Goal: Task Accomplishment & Management: Use online tool/utility

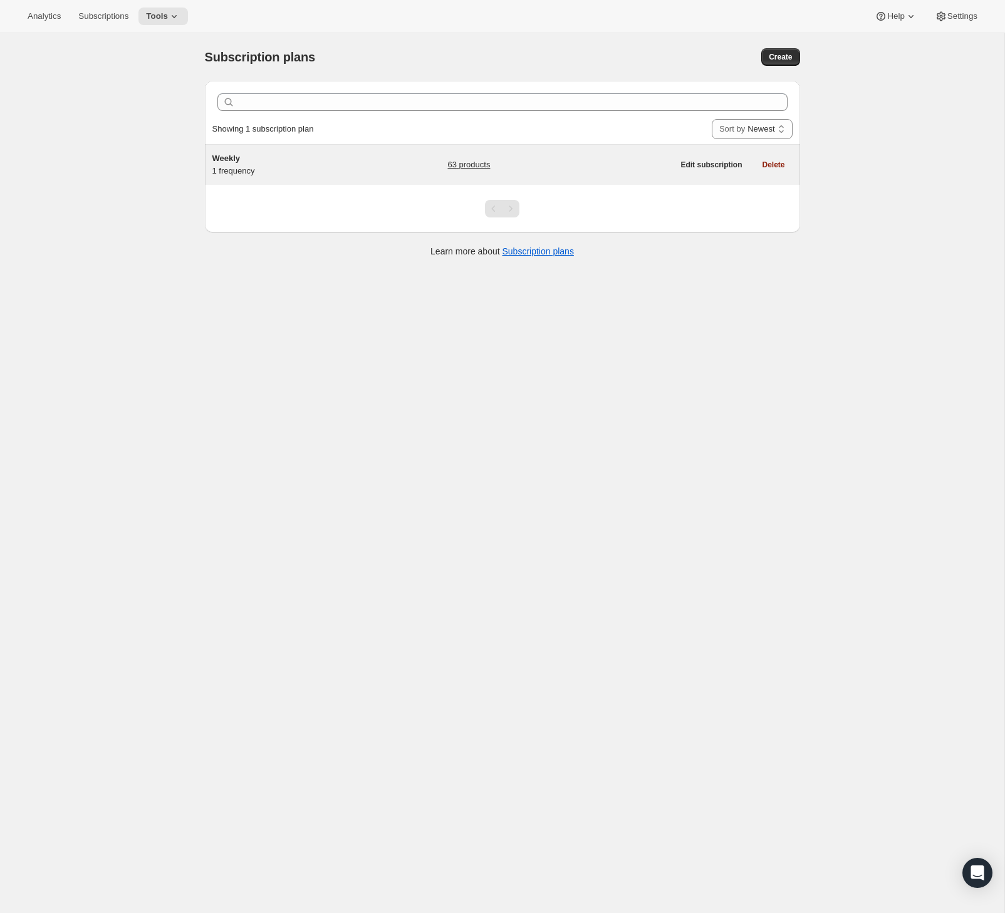
click at [237, 157] on span "Weekly" at bounding box center [226, 157] width 28 height 9
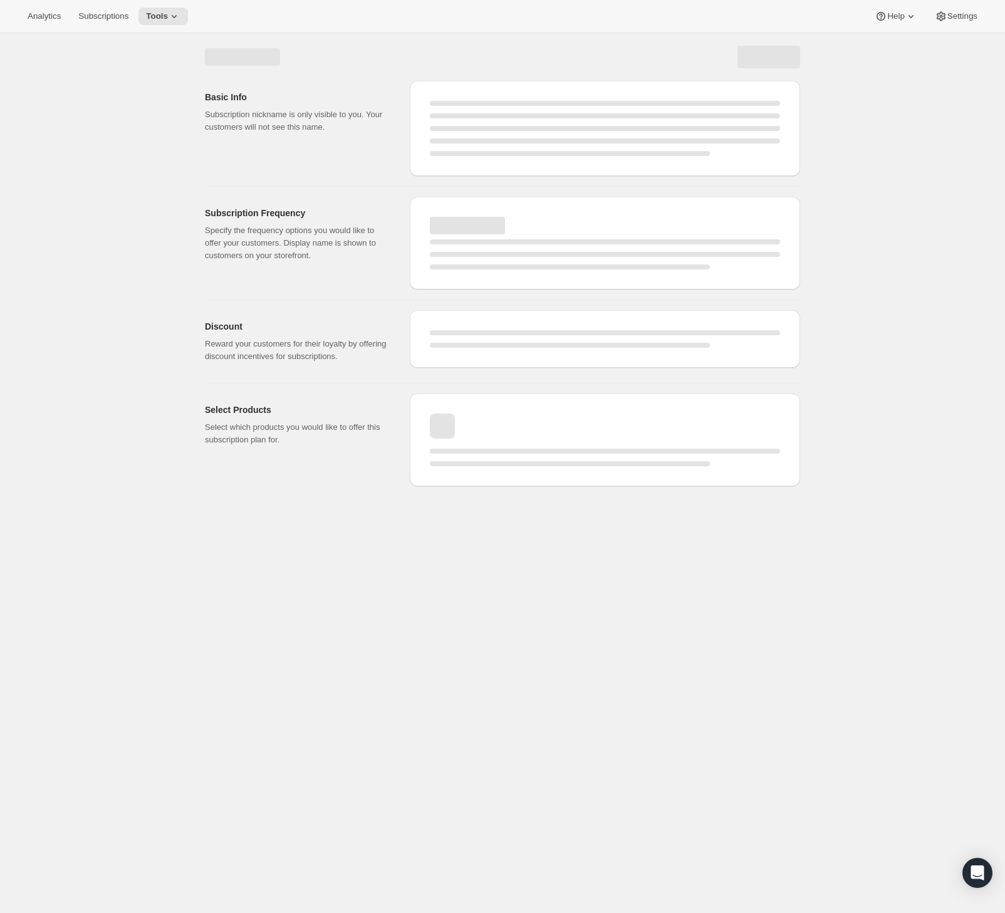
select select "WEEK"
select select "MONTH"
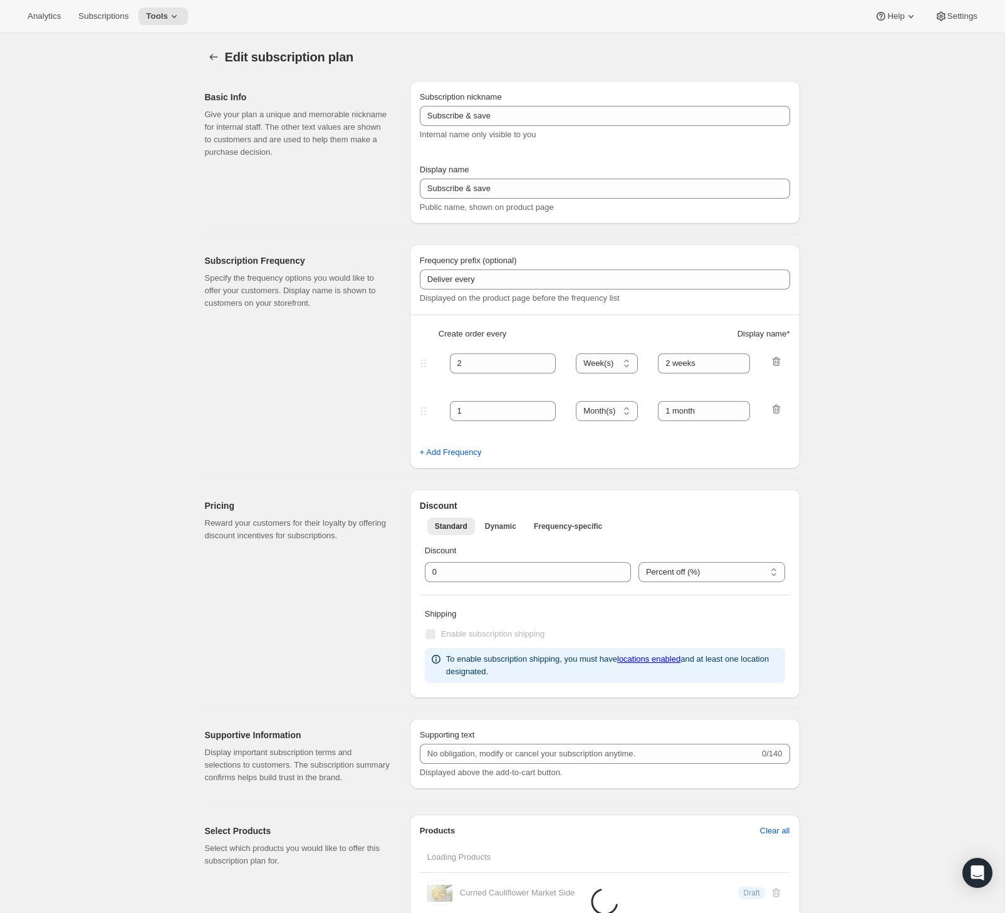
type input "Weekly"
type input "1"
type input "week"
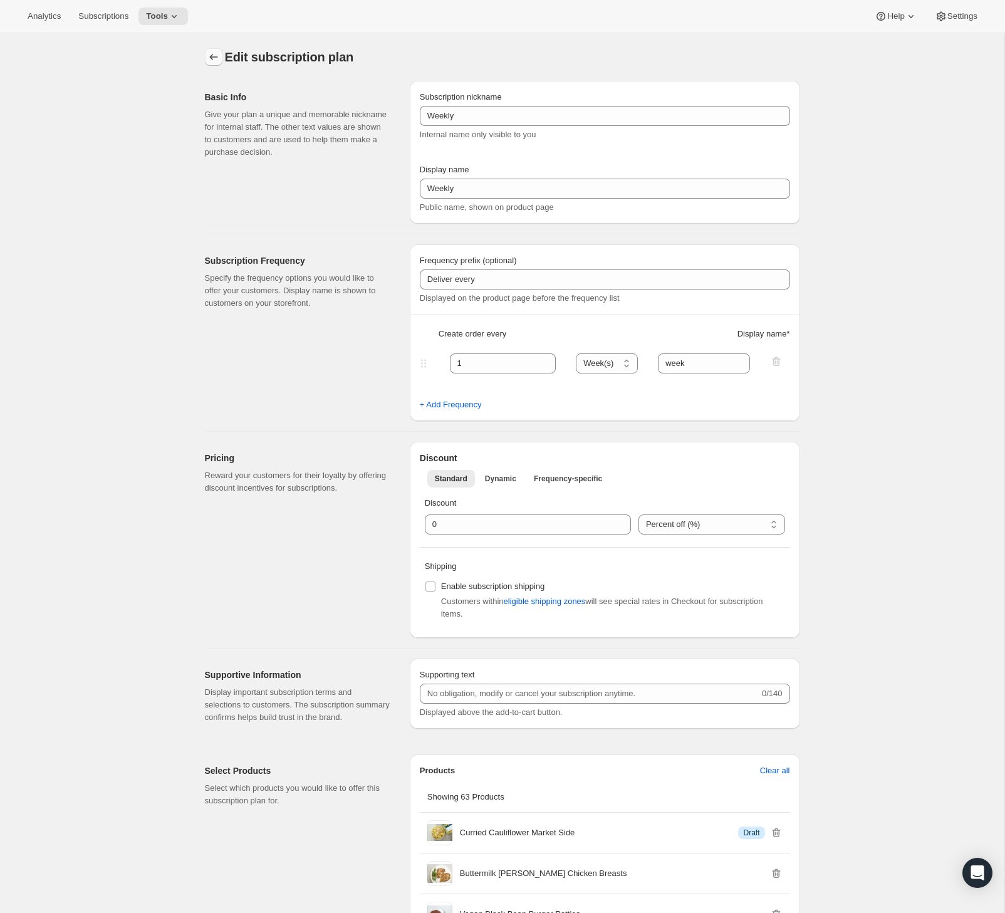
click at [213, 63] on icon "Subscription plans" at bounding box center [213, 57] width 13 height 13
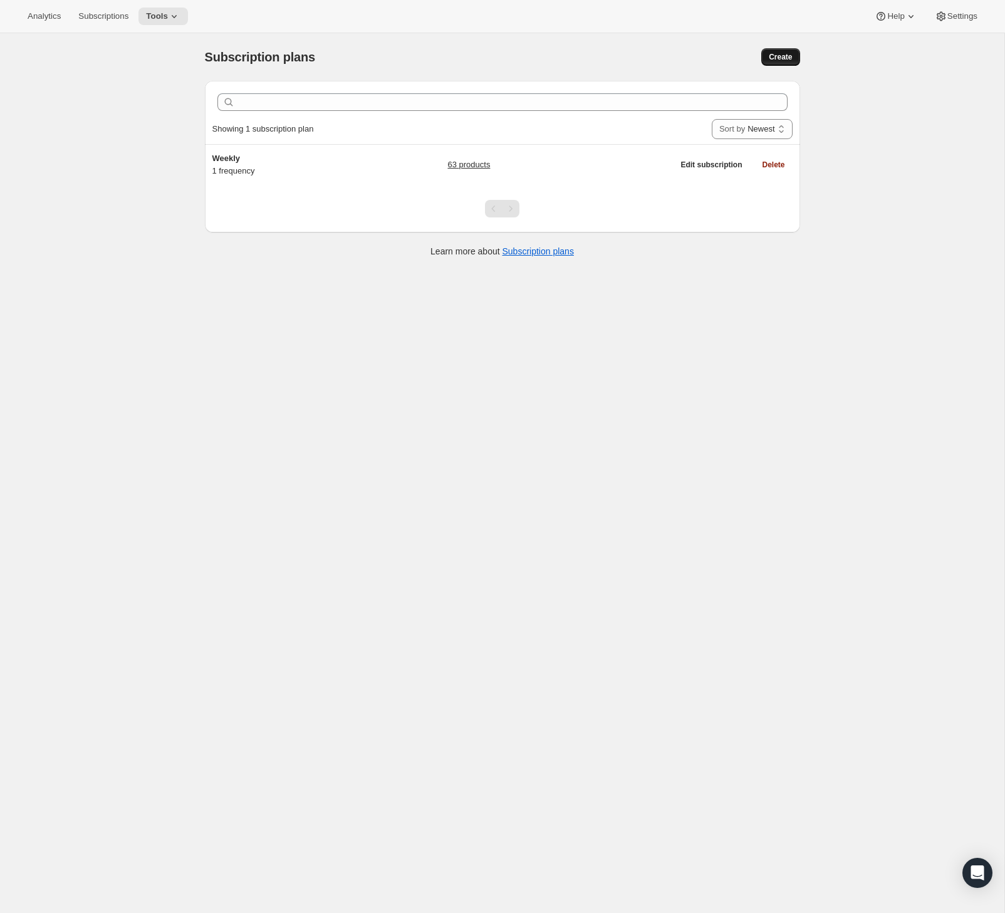
click at [764, 55] on button "Create" at bounding box center [780, 57] width 38 height 18
select select "WEEK"
select select "MONTH"
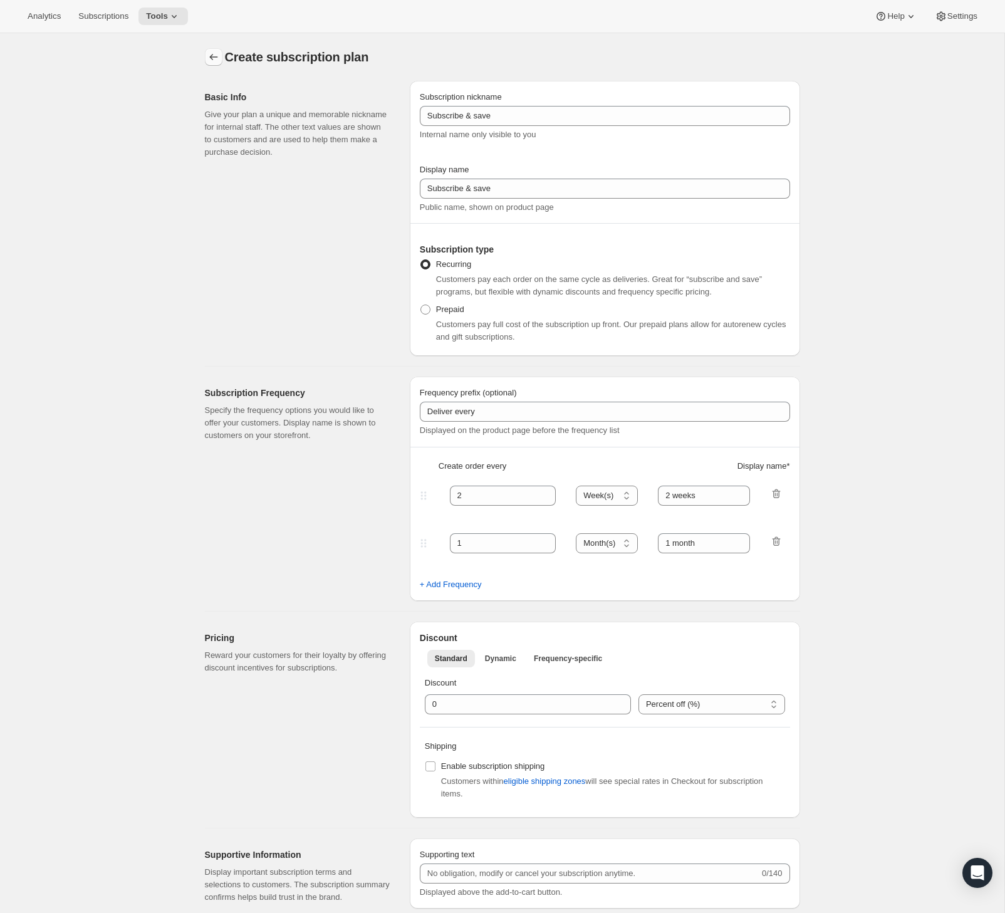
click at [215, 58] on icon "Subscription plans" at bounding box center [213, 57] width 13 height 13
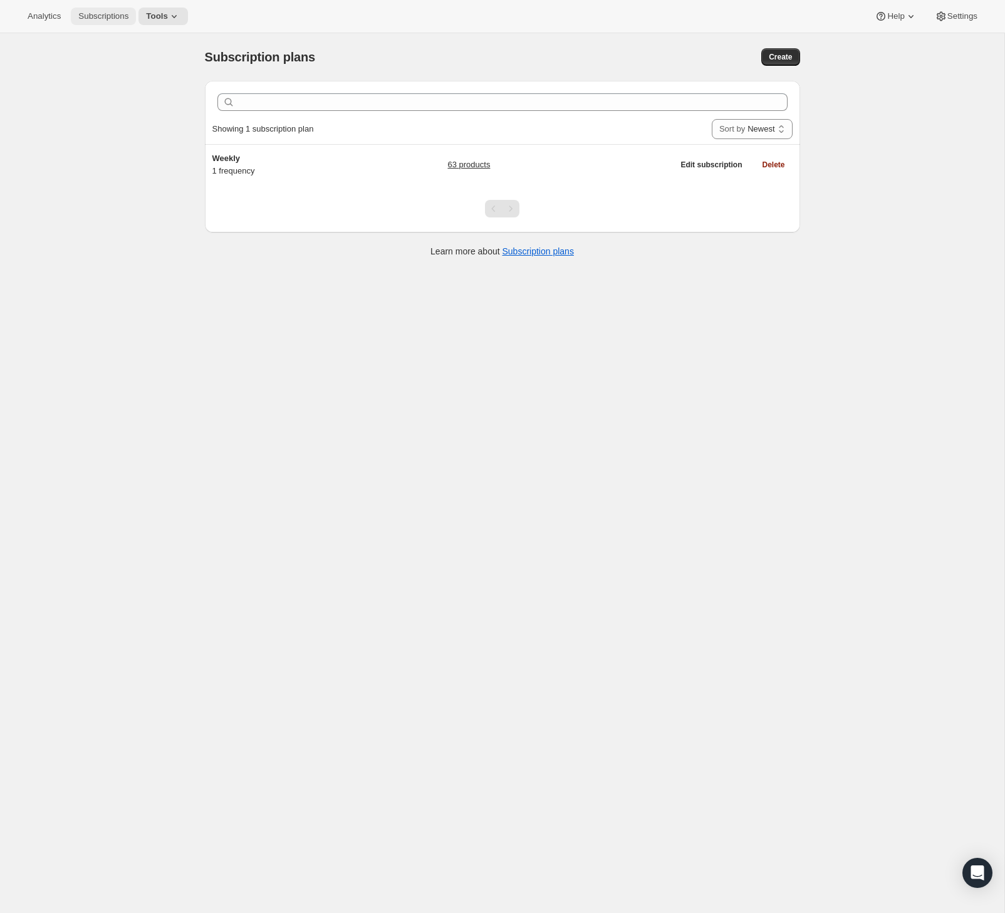
click at [111, 23] on button "Subscriptions" at bounding box center [103, 17] width 65 height 18
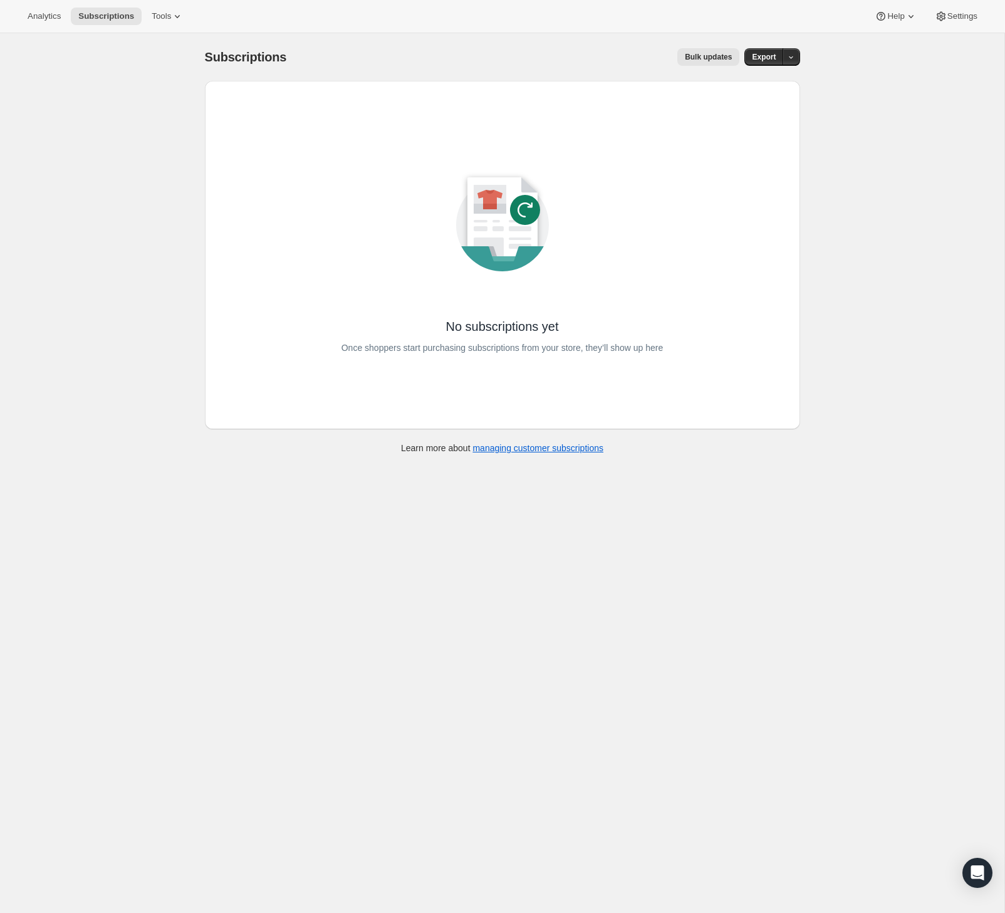
click at [72, 18] on div "Analytics Subscriptions Tools" at bounding box center [105, 17] width 171 height 18
click at [56, 18] on span "Analytics" at bounding box center [44, 16] width 33 height 10
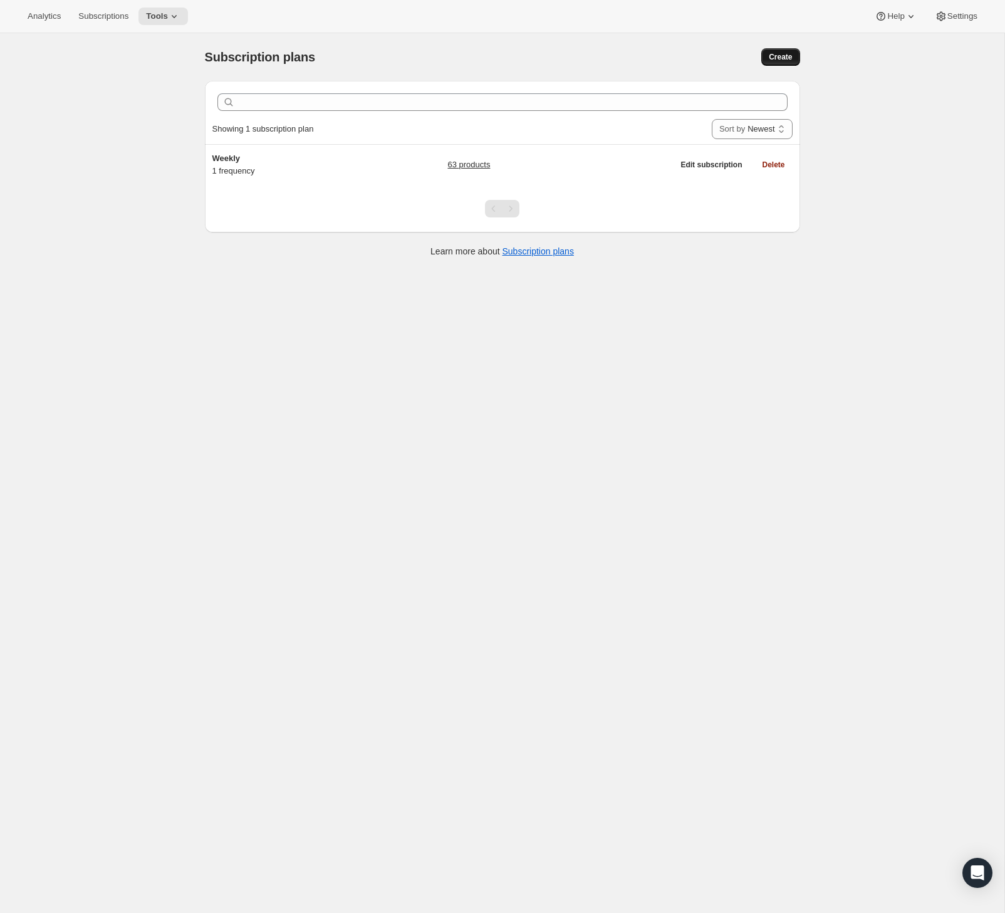
click at [782, 60] on span "Create" at bounding box center [780, 57] width 23 height 10
select select "WEEK"
select select "MONTH"
click at [165, 9] on button "Tools" at bounding box center [162, 17] width 49 height 18
click at [153, 88] on span "Bundles" at bounding box center [174, 85] width 111 height 13
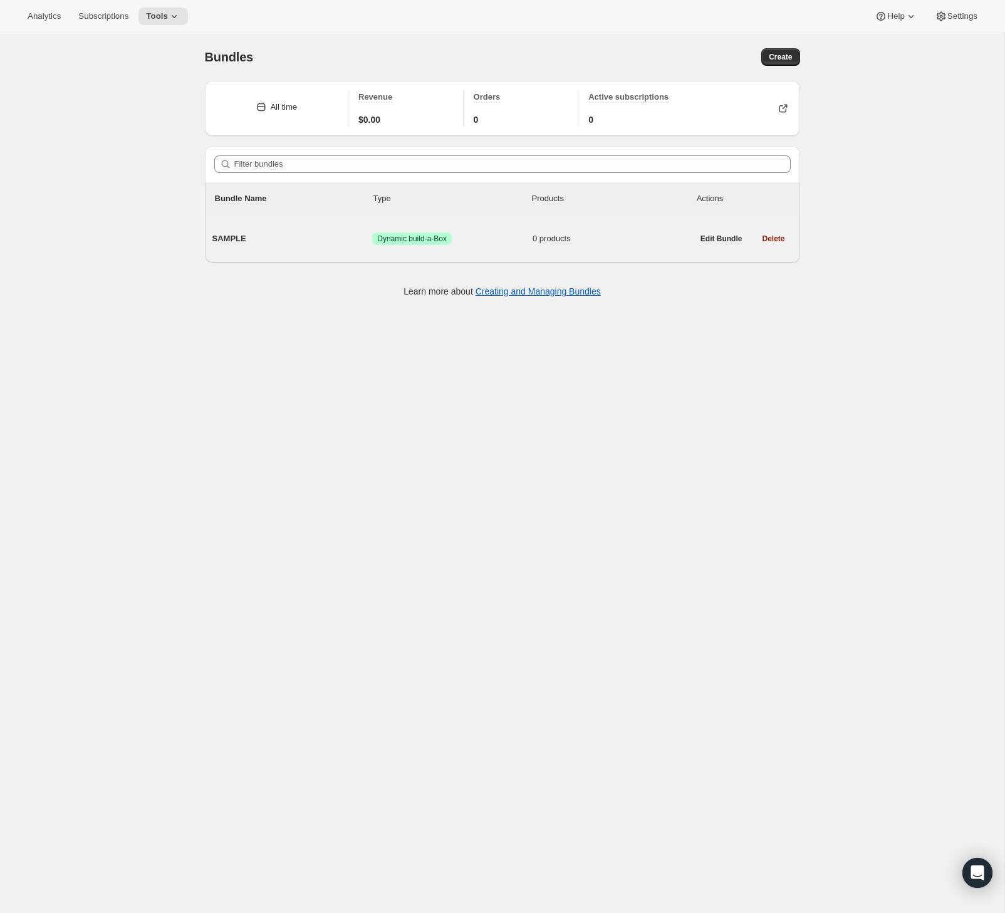
click at [231, 239] on span "SAMPLE" at bounding box center [292, 238] width 160 height 13
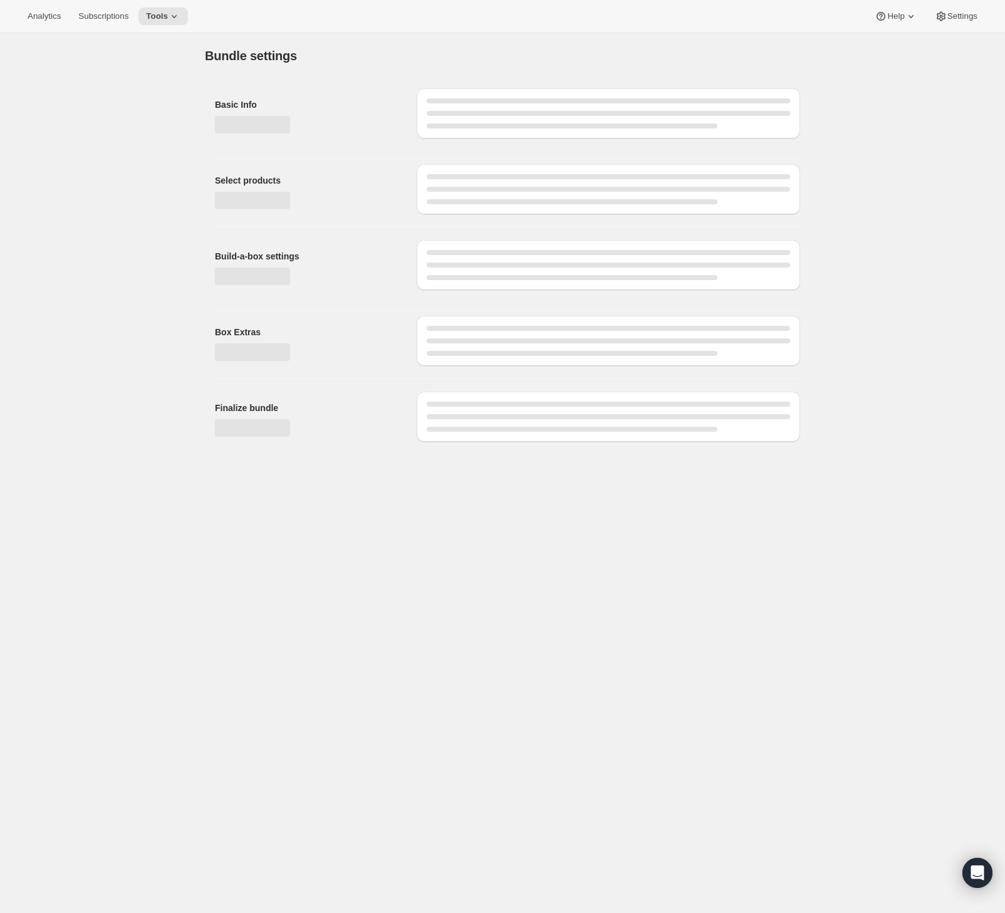
type input "SAMPLE"
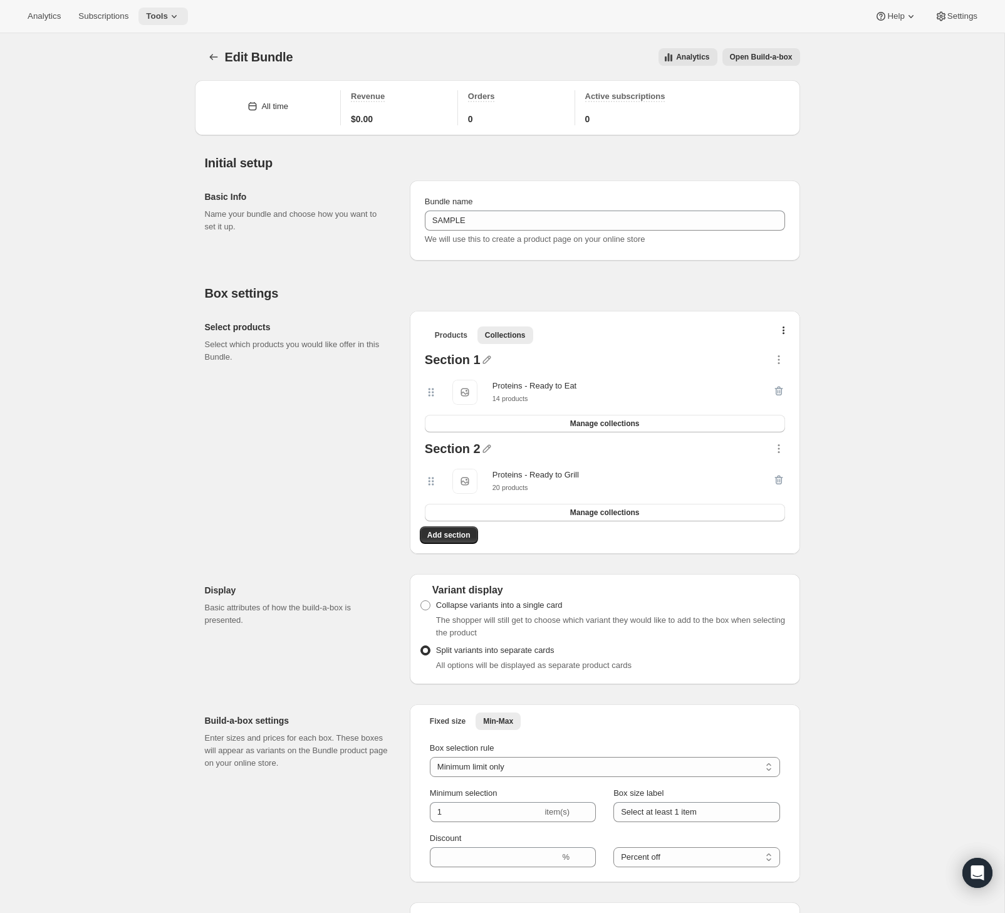
click at [168, 15] on span "Tools" at bounding box center [157, 16] width 22 height 10
click at [154, 90] on span "Bundles" at bounding box center [174, 85] width 111 height 13
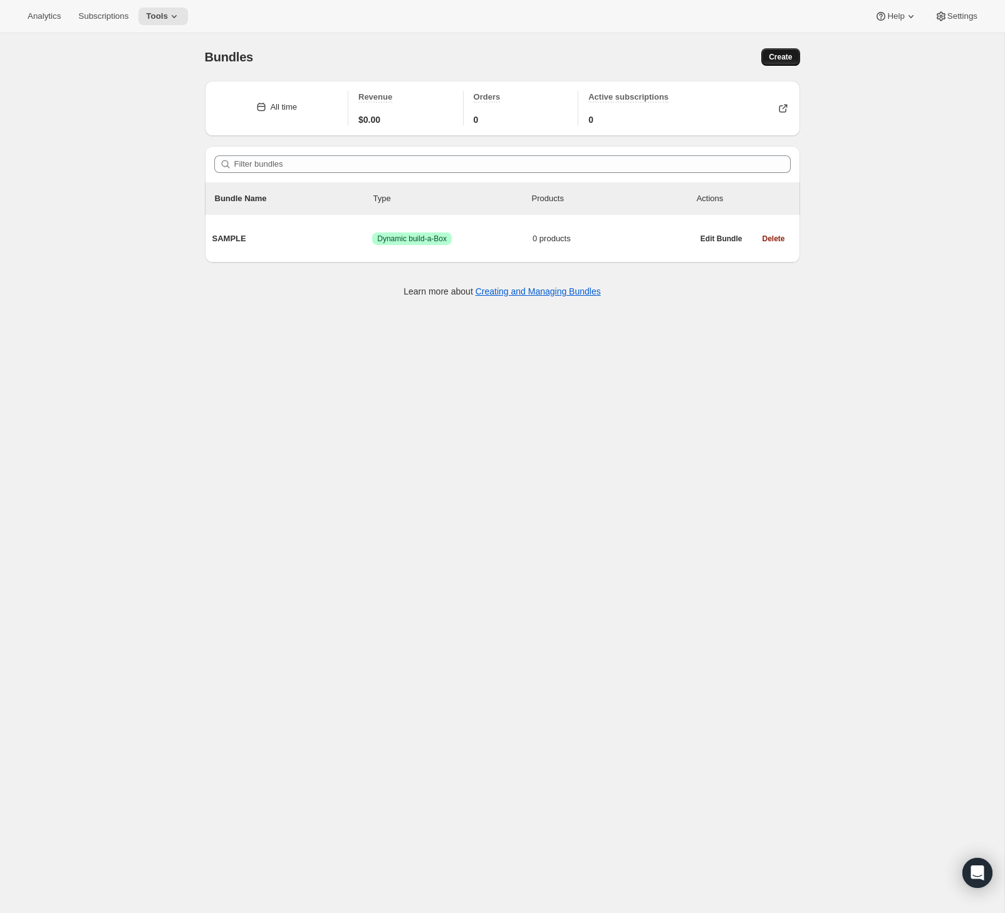
click at [787, 57] on span "Create" at bounding box center [780, 57] width 23 height 10
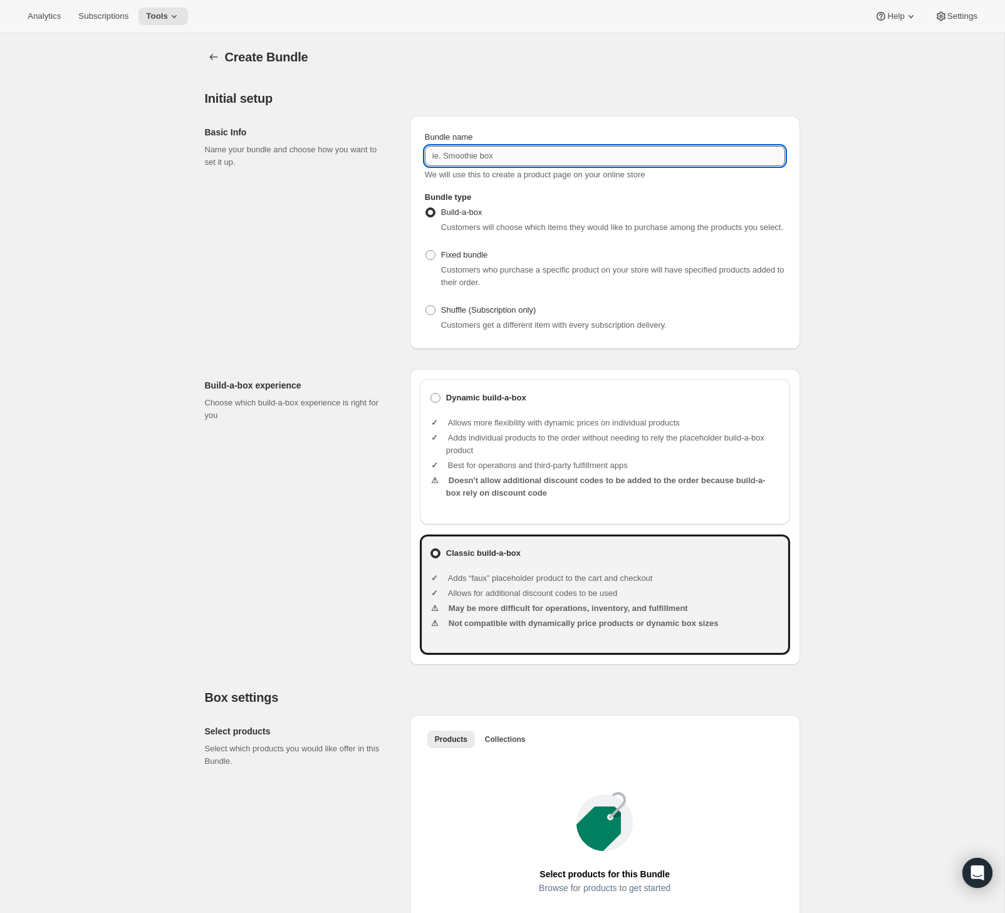
click at [479, 156] on input "Bundle name" at bounding box center [605, 156] width 360 height 20
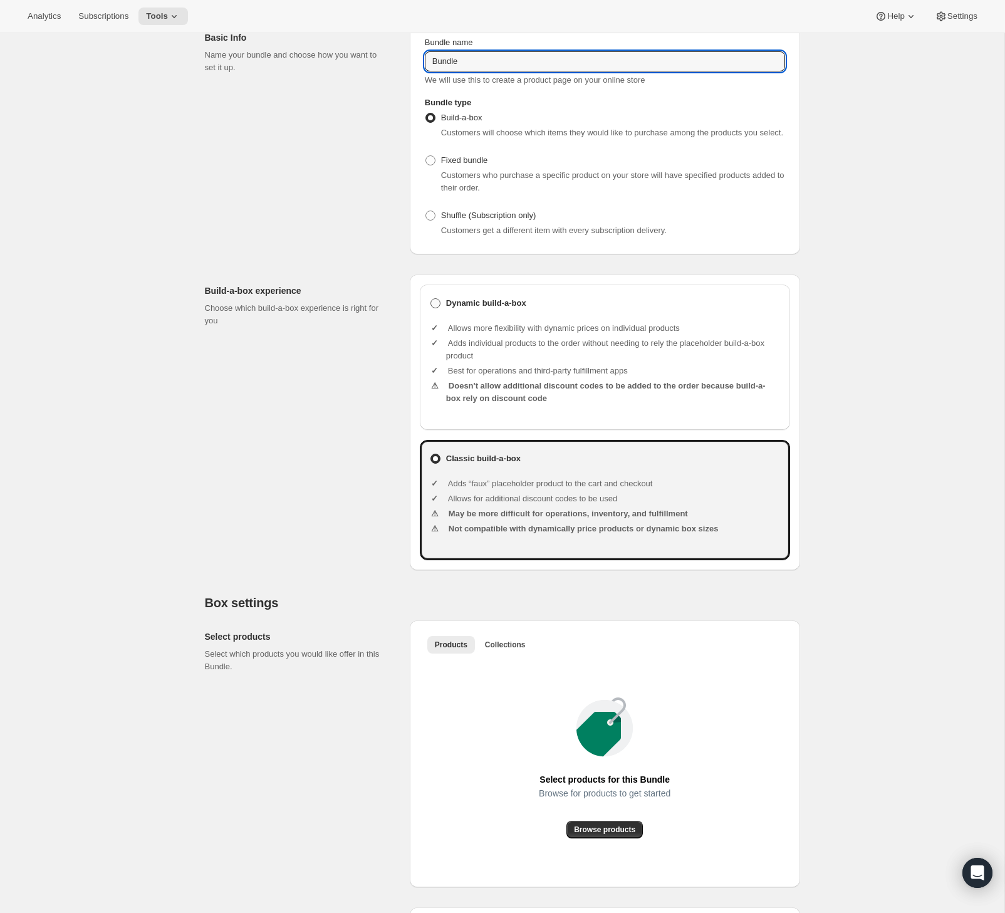
type input "Bundle"
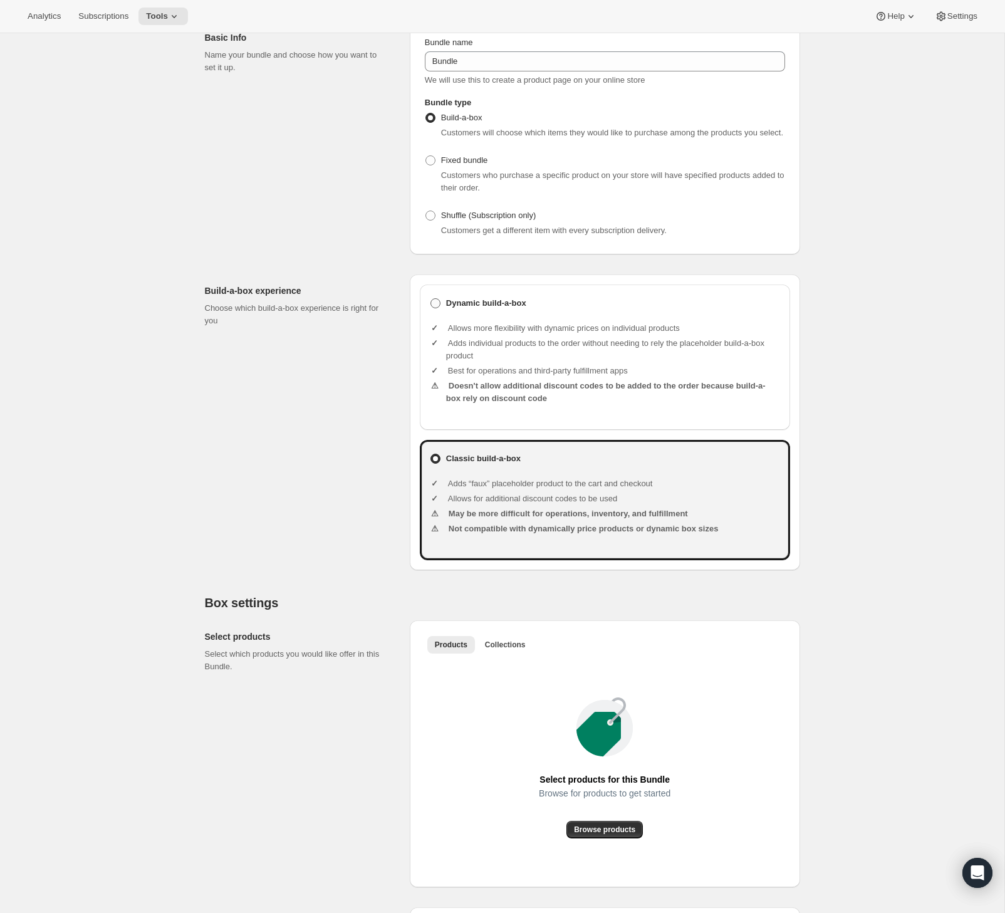
click at [490, 309] on label "Dynamic build-a-box" at bounding box center [605, 303] width 350 height 18
click at [431, 299] on input "Dynamic build-a-box" at bounding box center [430, 298] width 1 height 1
radio input "true"
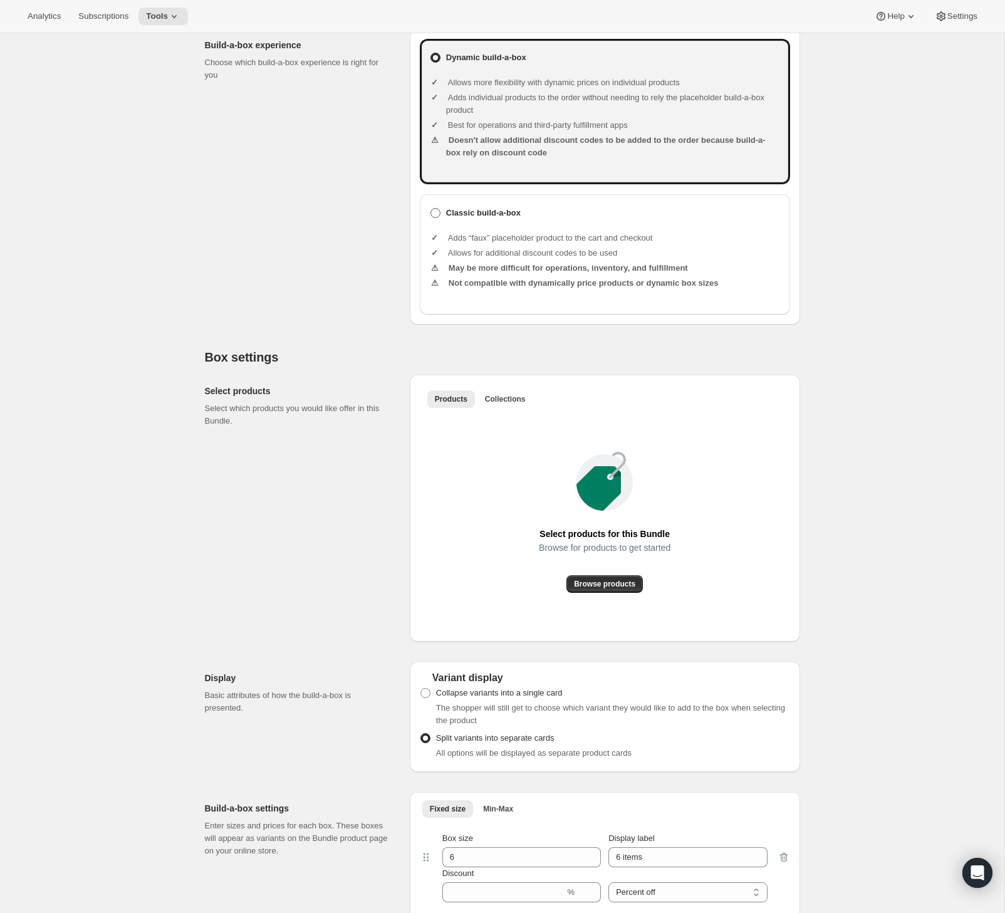
scroll to position [350, 0]
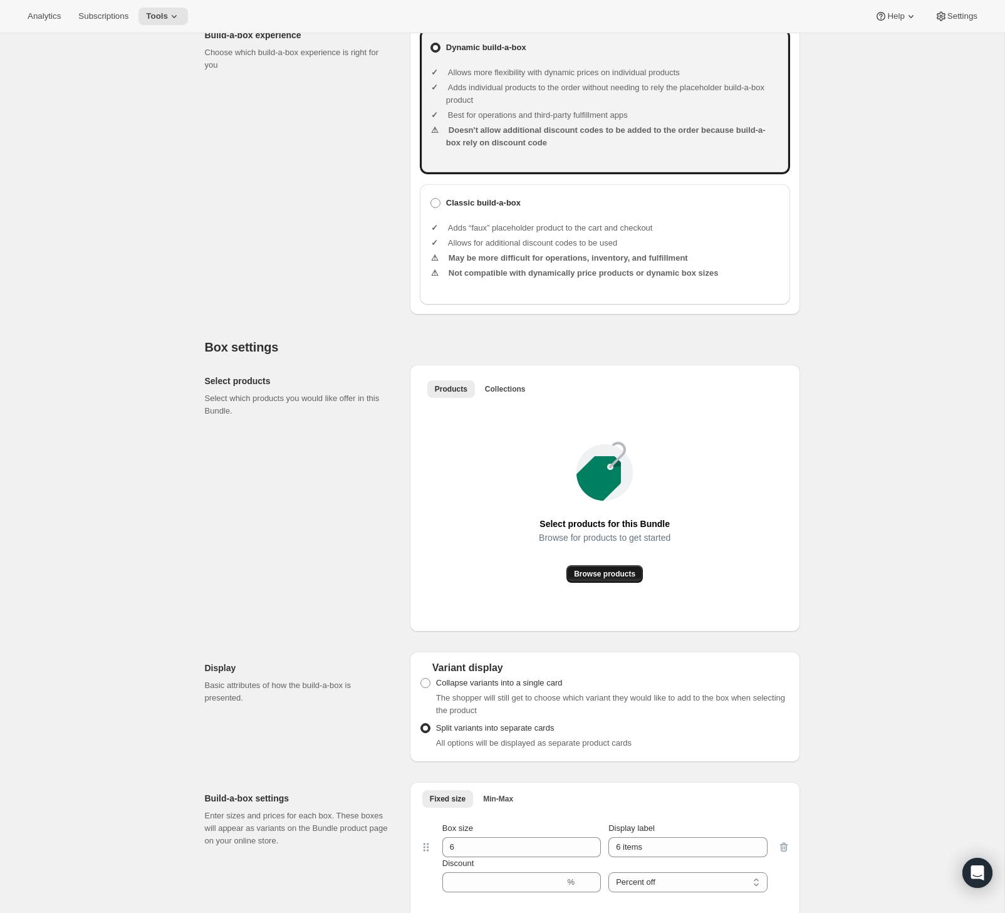
click at [588, 581] on button "Browse products" at bounding box center [604, 574] width 76 height 18
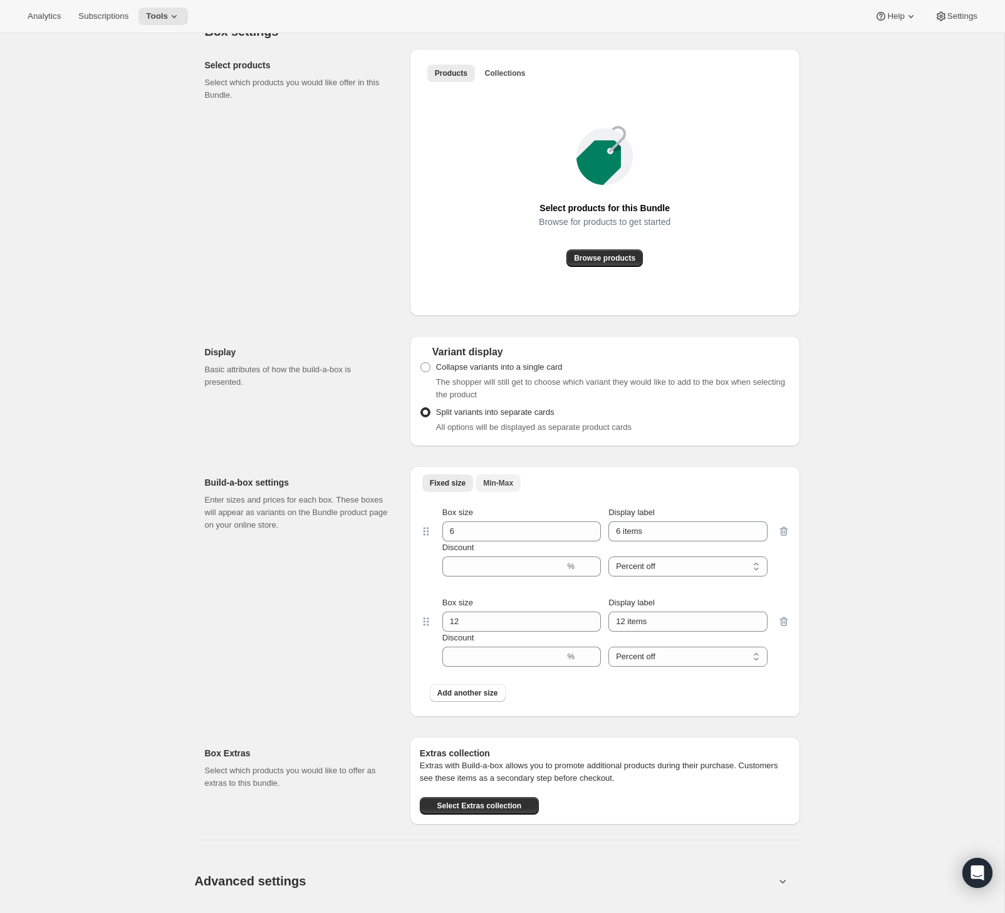
scroll to position [0, 0]
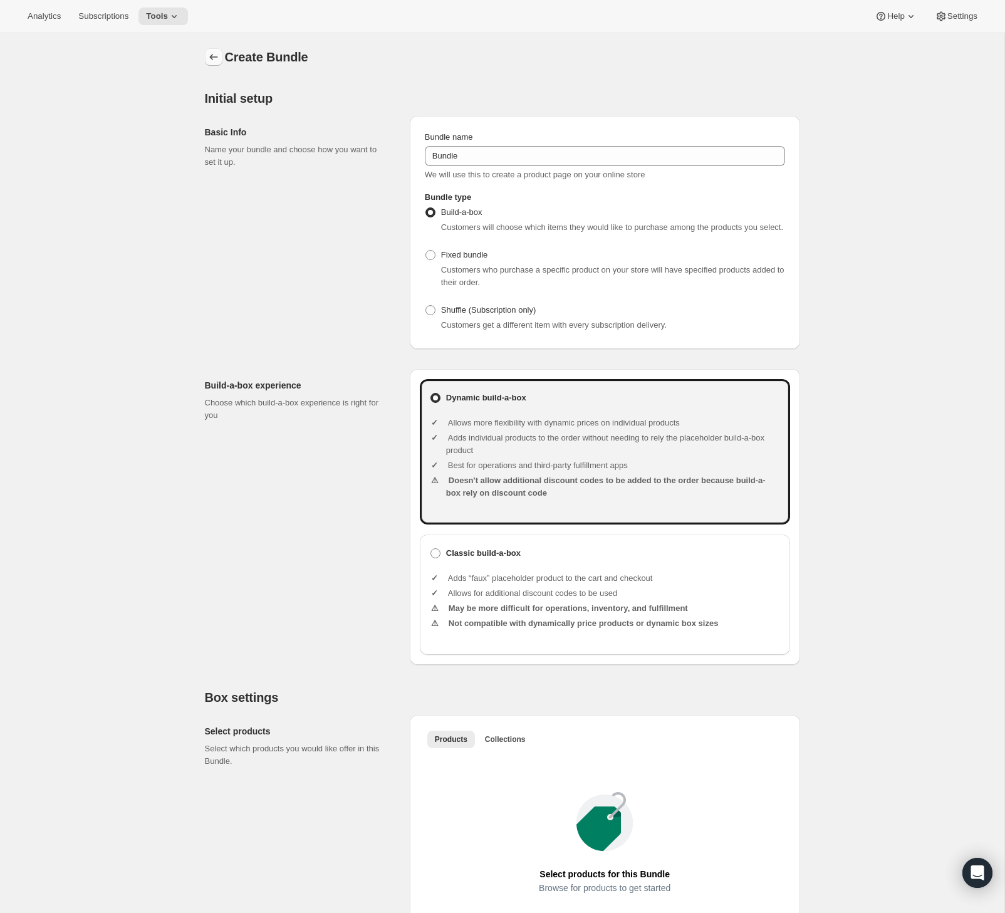
click at [209, 48] on button "Bundles" at bounding box center [214, 57] width 18 height 18
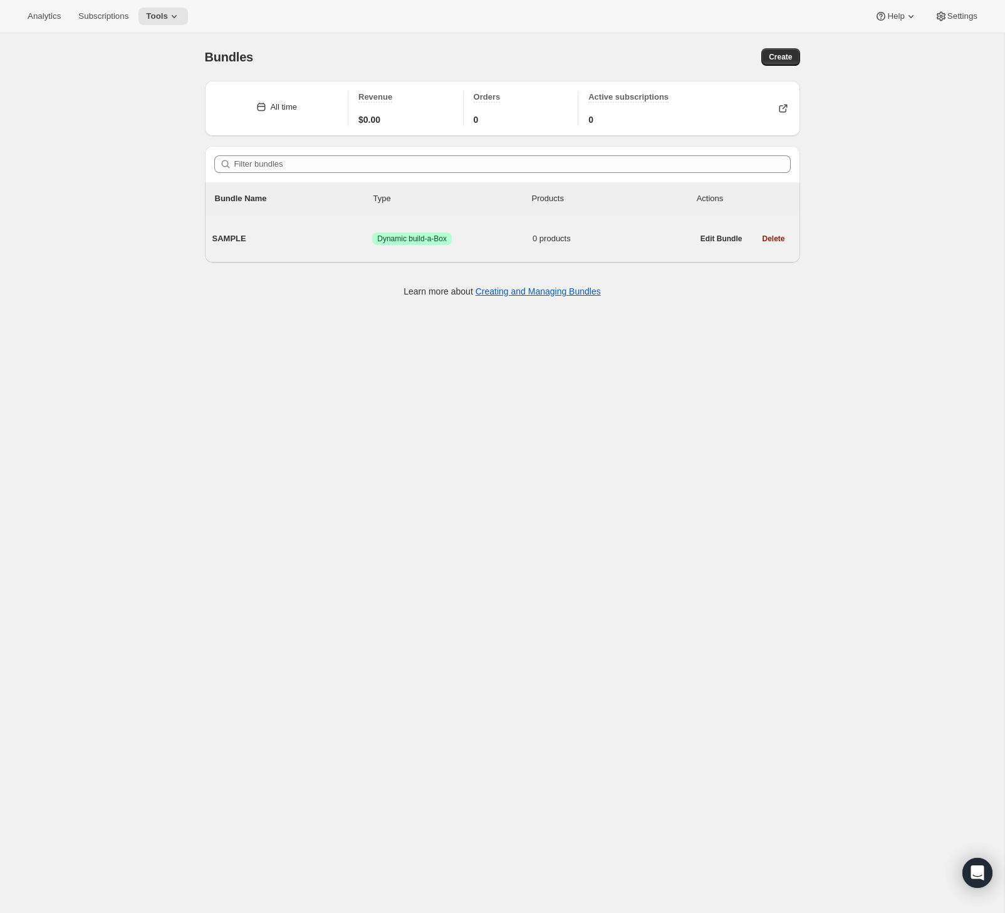
click at [254, 239] on span "SAMPLE" at bounding box center [292, 238] width 160 height 13
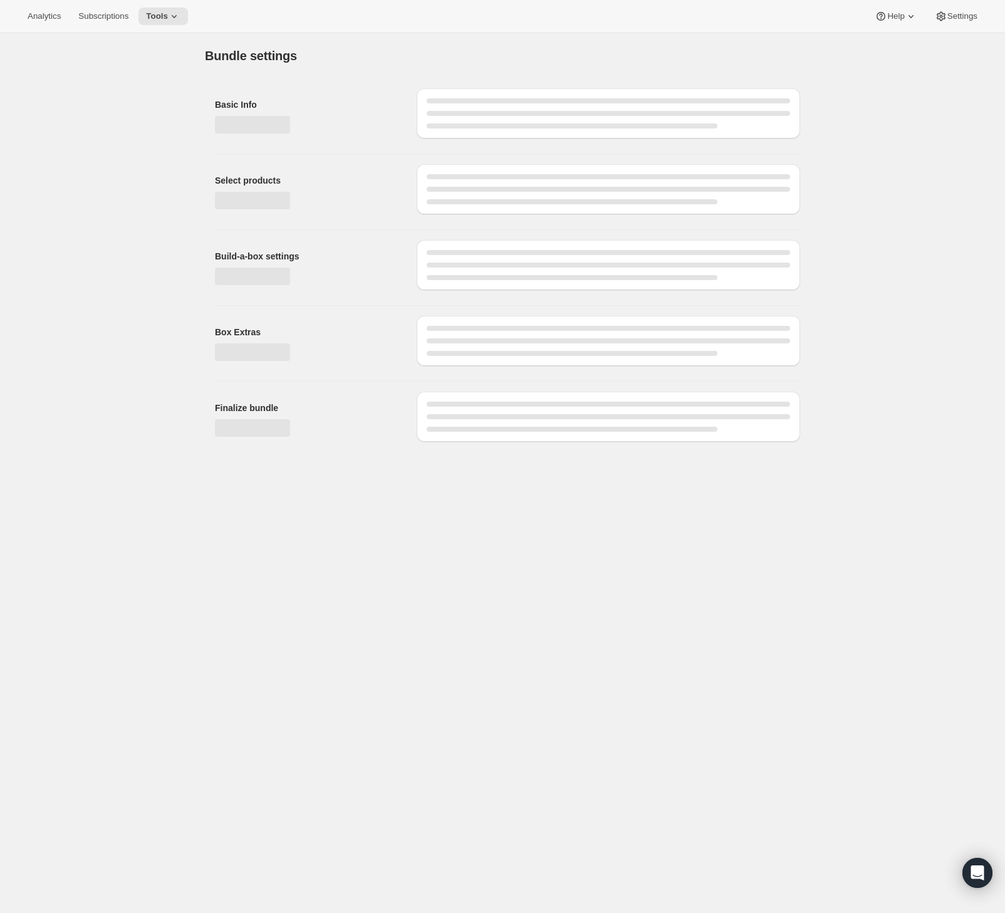
type input "SAMPLE"
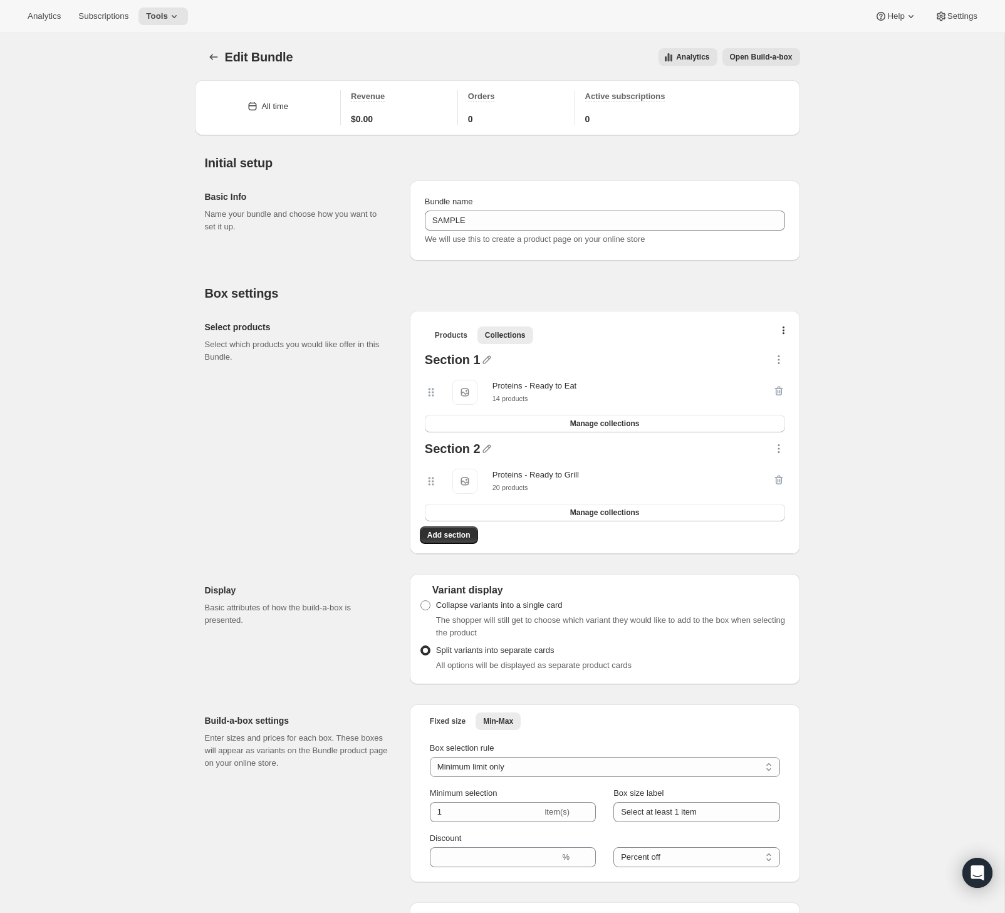
click at [775, 57] on span "Open Build-a-box" at bounding box center [761, 57] width 63 height 10
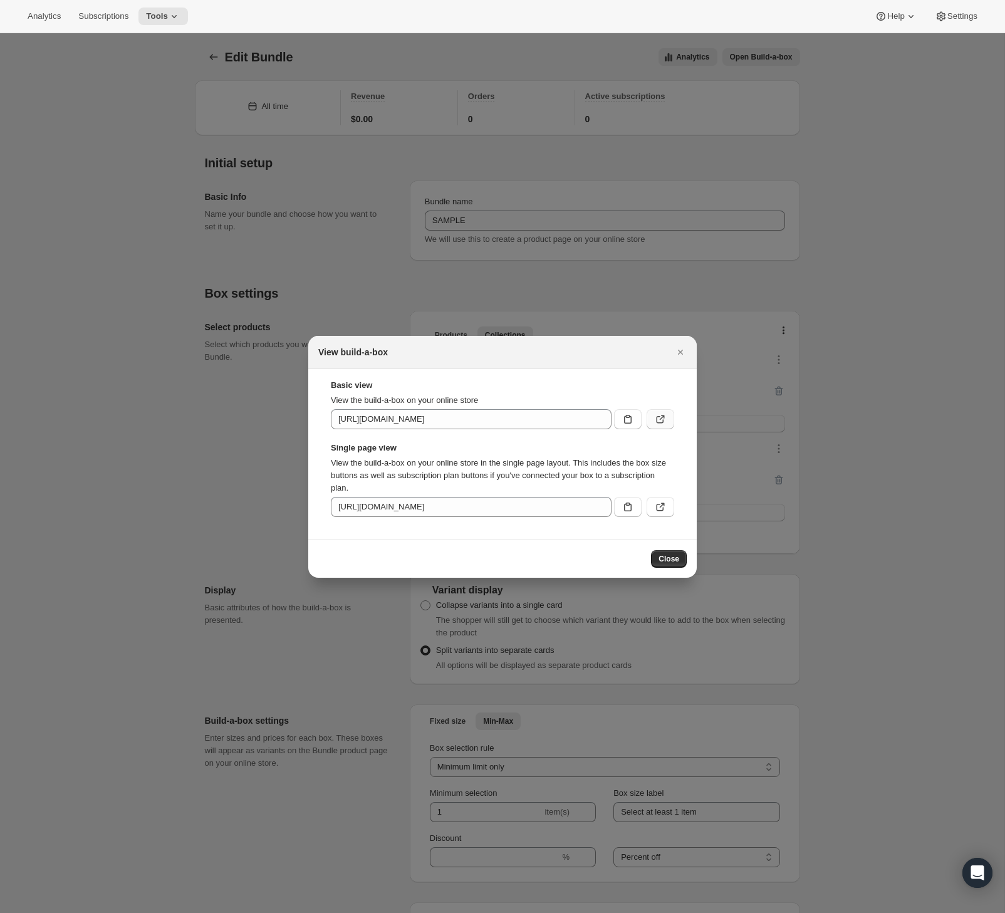
click at [657, 421] on icon ":r9j:" at bounding box center [660, 419] width 13 height 13
click at [653, 514] on button ":r9j:" at bounding box center [660, 507] width 28 height 20
click at [659, 503] on icon ":r9j:" at bounding box center [660, 507] width 13 height 13
click at [678, 356] on icon "Close" at bounding box center [680, 352] width 13 height 13
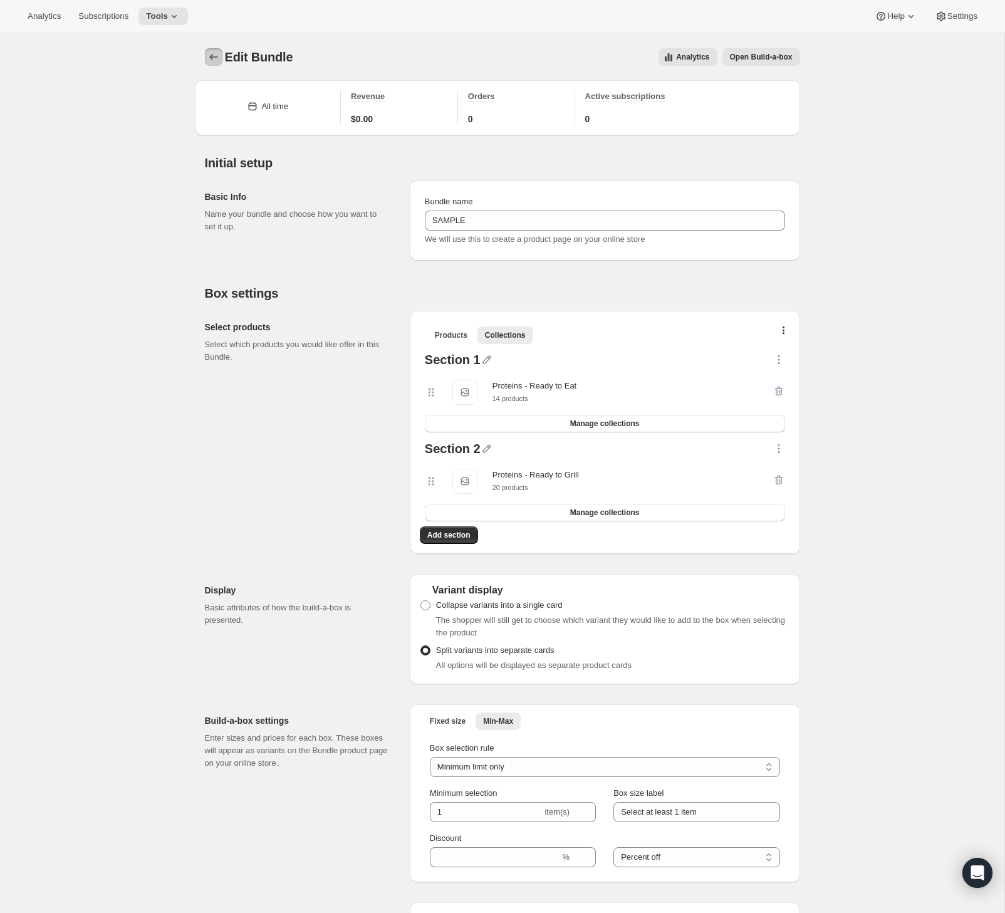
click at [210, 62] on icon "Bundles" at bounding box center [213, 57] width 13 height 13
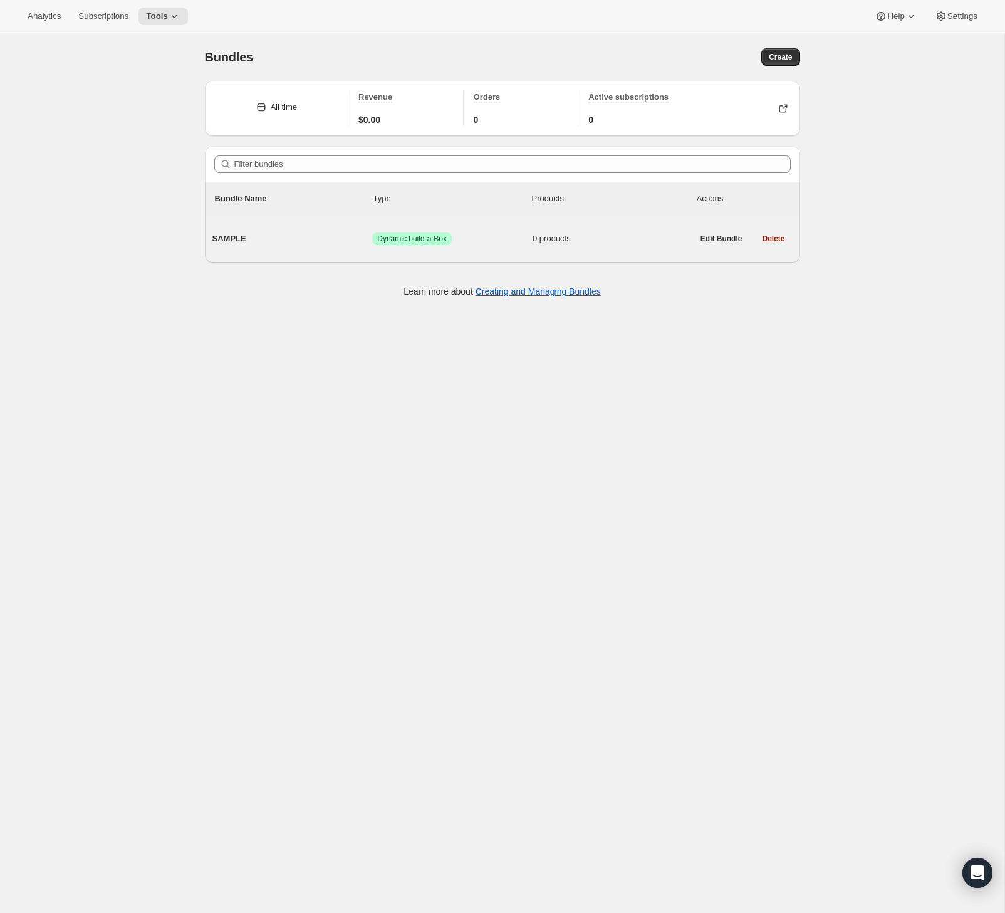
click at [439, 239] on span "Dynamic build-a-Box" at bounding box center [412, 239] width 70 height 10
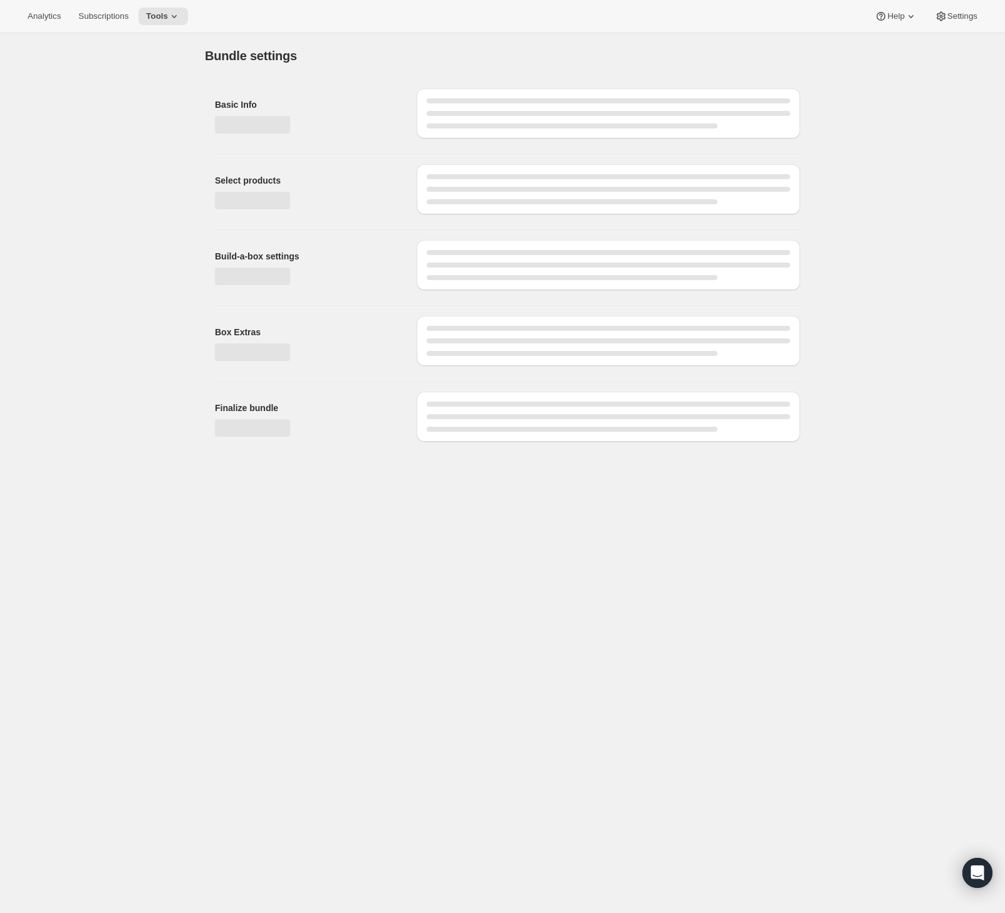
type input "SAMPLE"
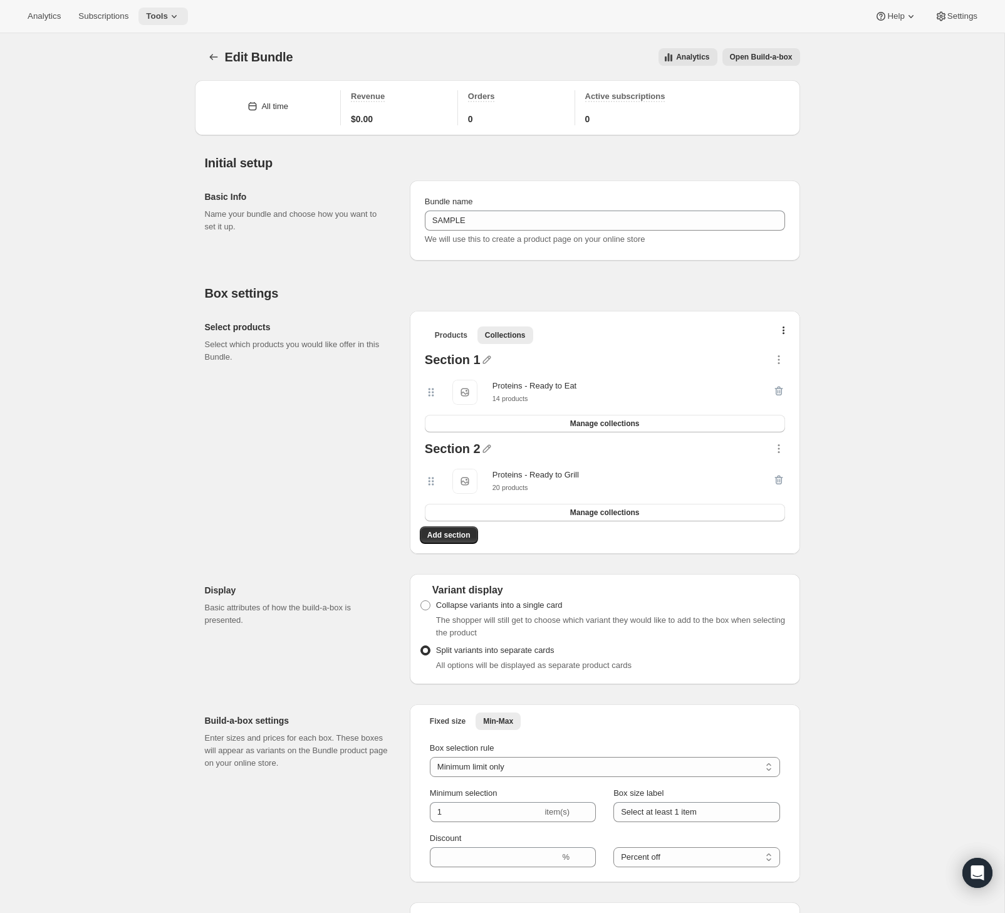
click at [168, 19] on span "Tools" at bounding box center [157, 16] width 22 height 10
click at [147, 80] on span "Bundles" at bounding box center [133, 84] width 29 height 9
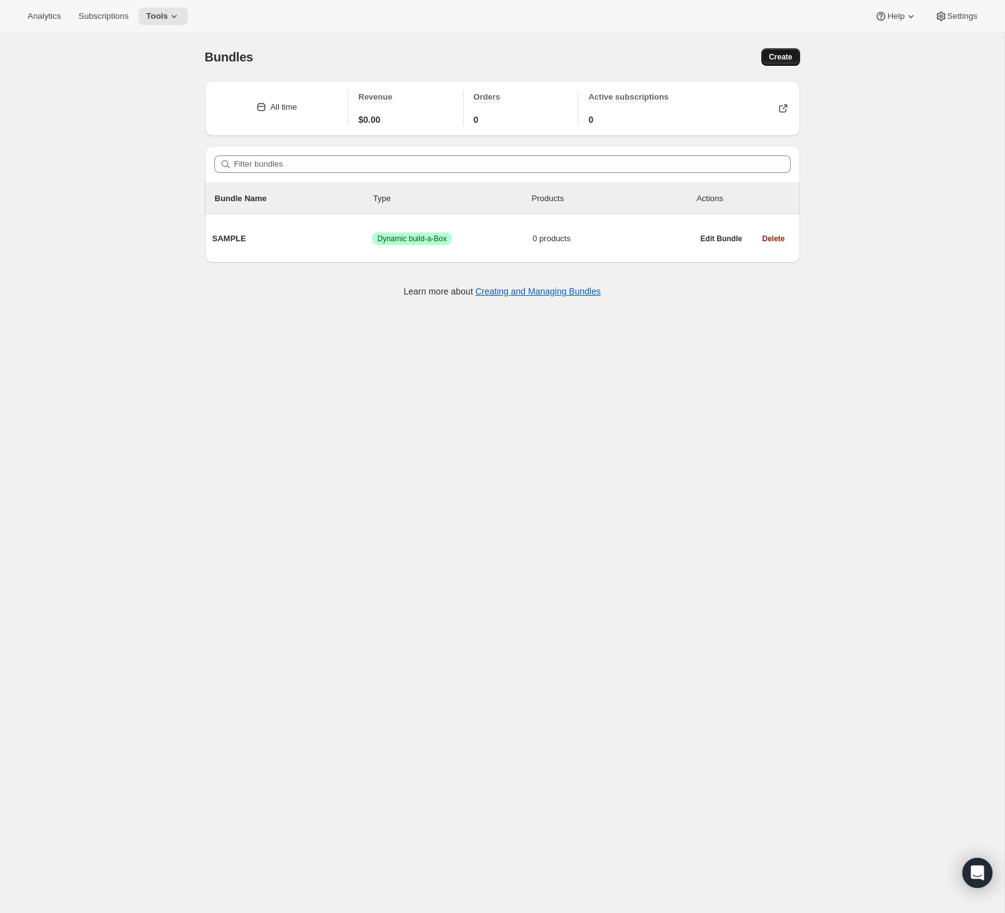
click at [789, 61] on span "Create" at bounding box center [780, 57] width 23 height 10
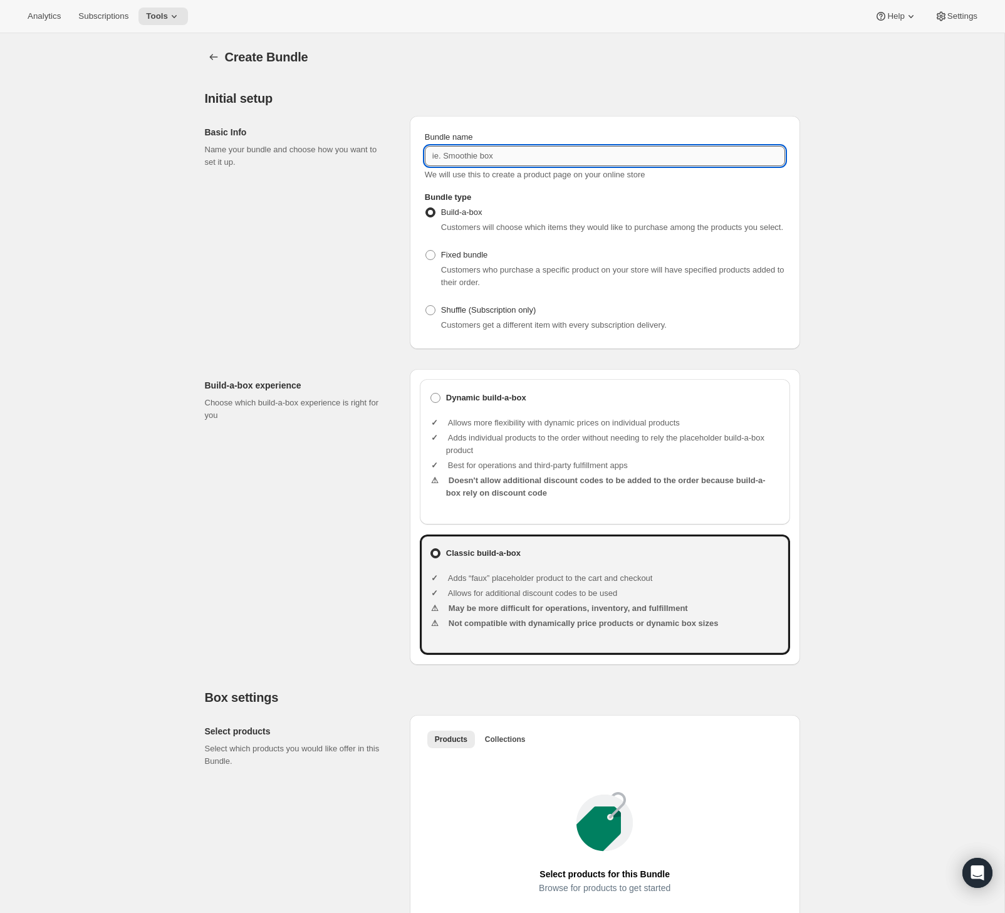
click at [509, 154] on input "Bundle name" at bounding box center [605, 156] width 360 height 20
type input "B"
type input "Bundle"
click at [629, 407] on label "Dynamic build-a-box" at bounding box center [605, 398] width 350 height 18
click at [431, 393] on input "Dynamic build-a-box" at bounding box center [430, 393] width 1 height 1
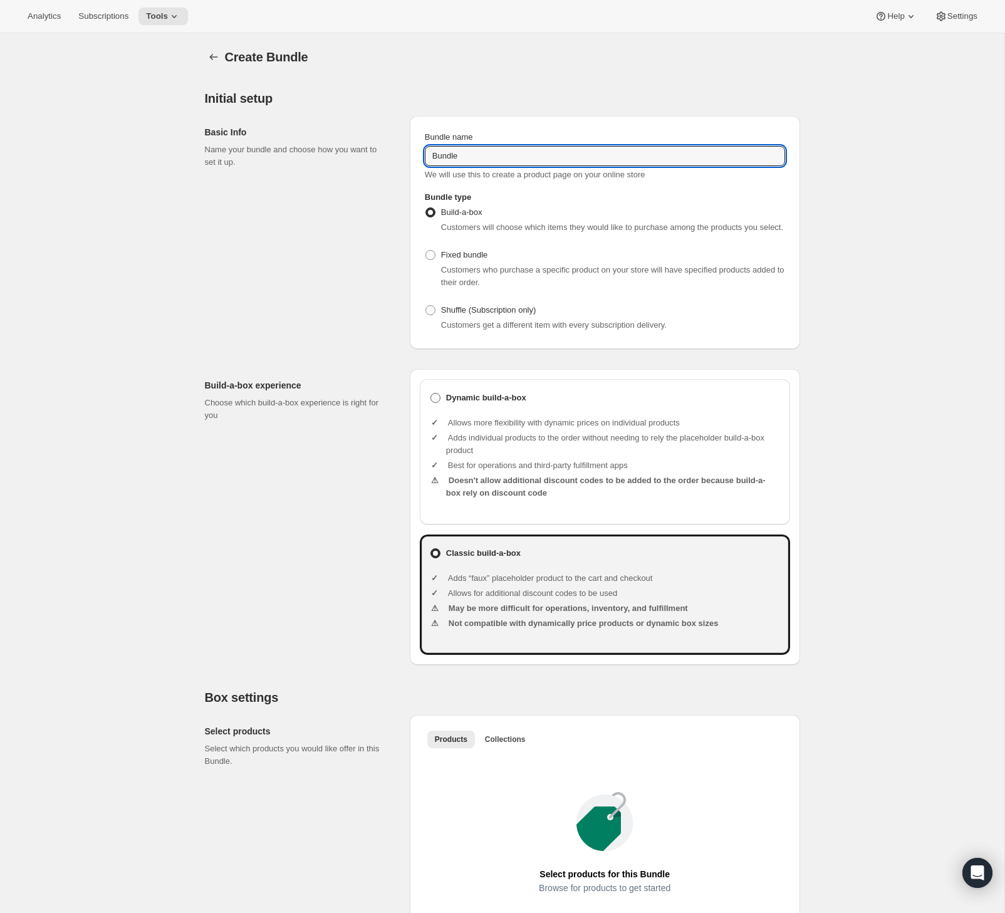
radio input "true"
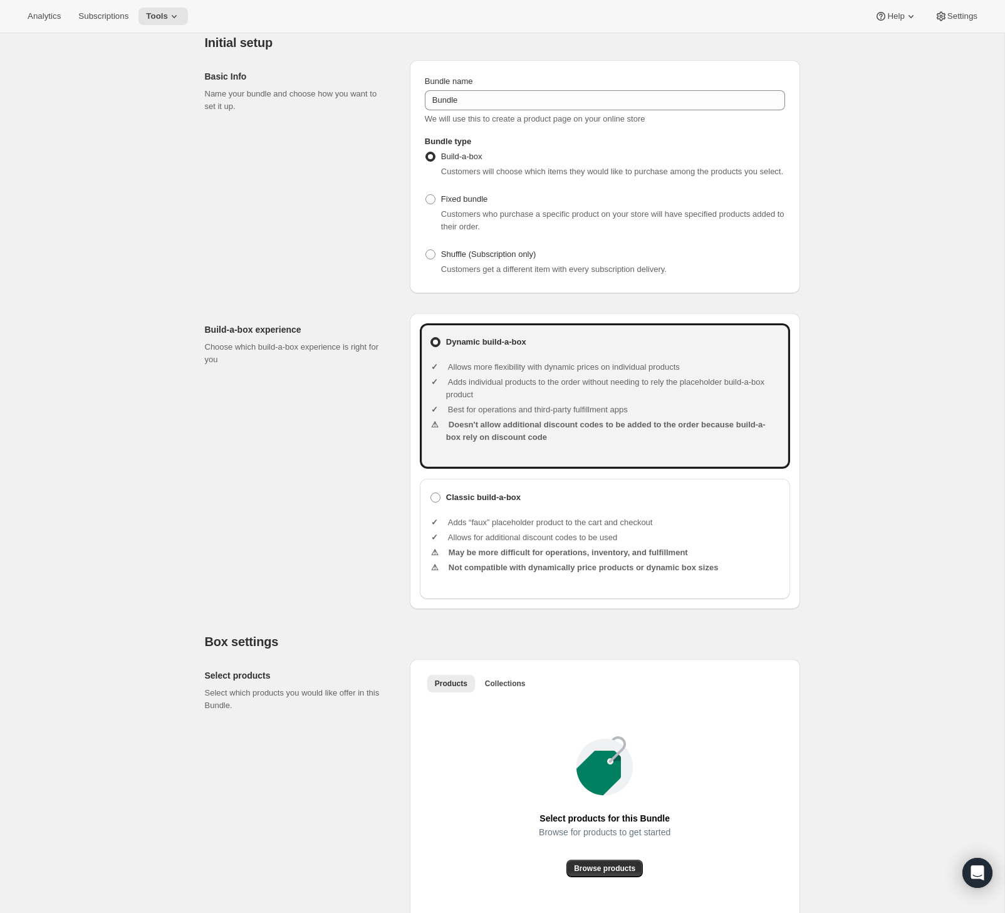
scroll to position [65, 0]
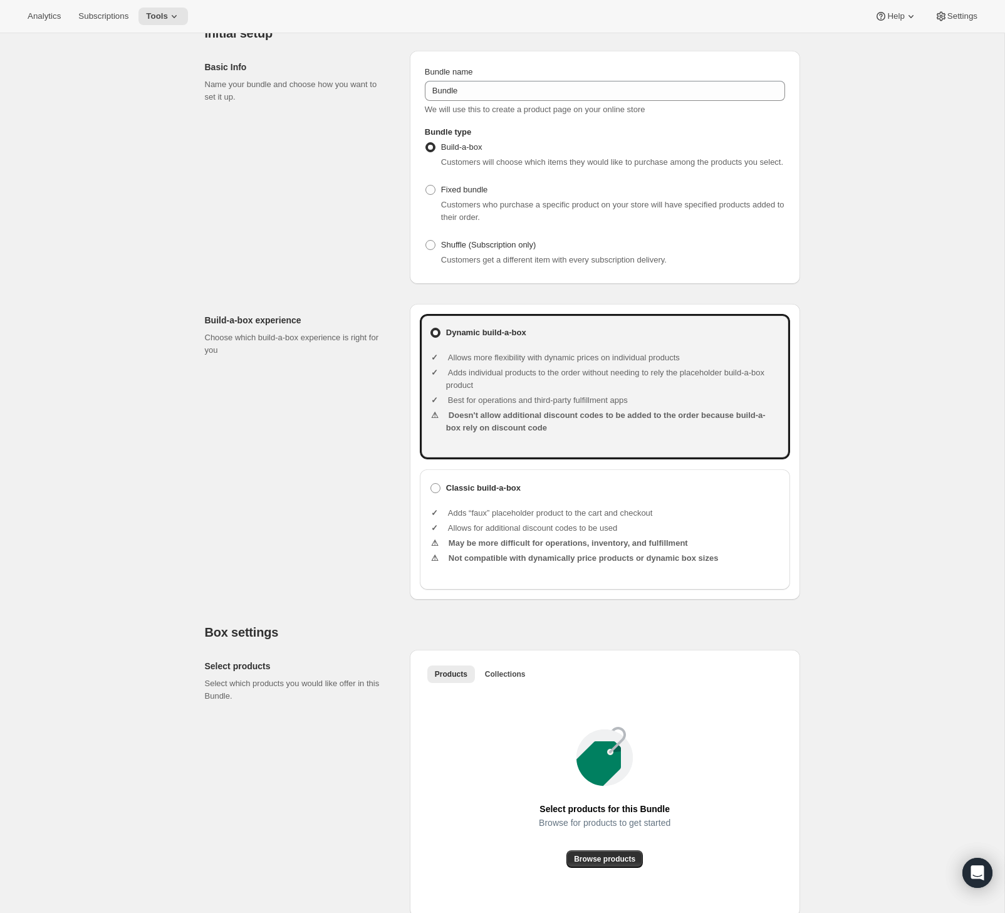
click at [618, 534] on li "Allows for additional discount codes to be used" at bounding box center [613, 528] width 334 height 13
click at [524, 534] on li "Allows for additional discount codes to be used" at bounding box center [613, 528] width 334 height 13
click at [496, 492] on b "Classic build-a-box" at bounding box center [483, 487] width 75 height 9
click at [431, 484] on input "Classic build-a-box" at bounding box center [430, 483] width 1 height 1
radio input "true"
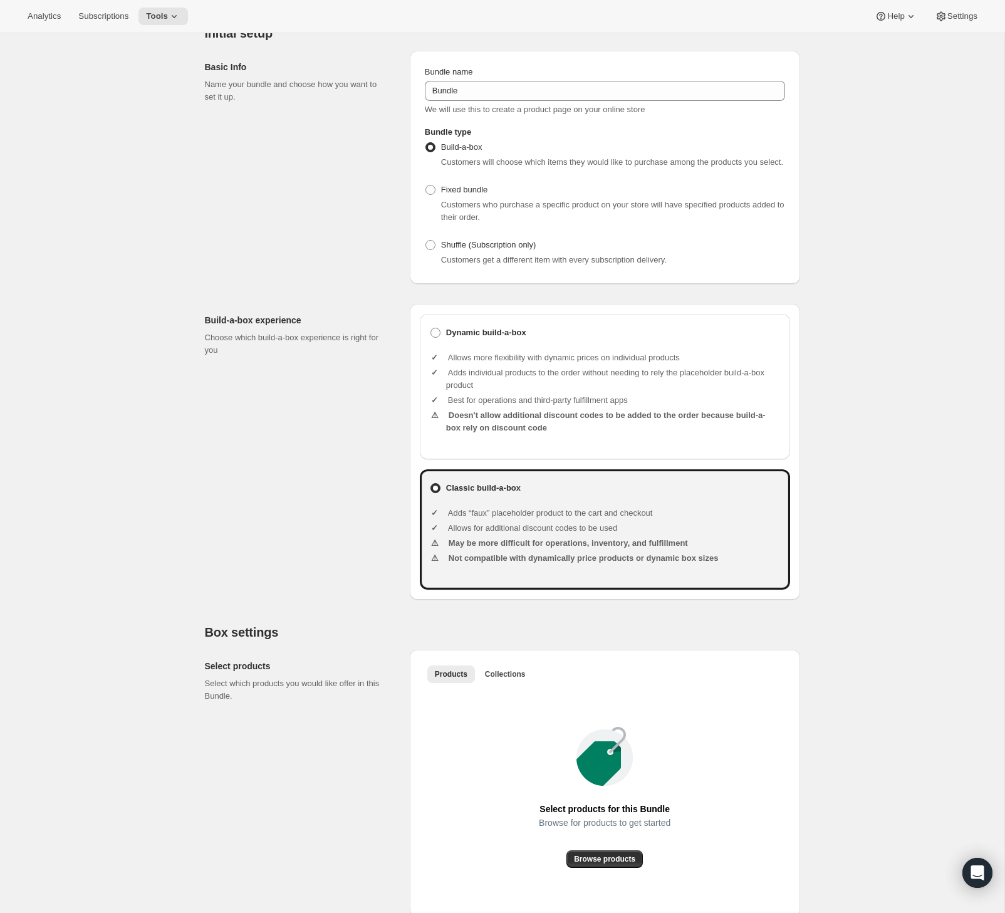
scroll to position [238, 0]
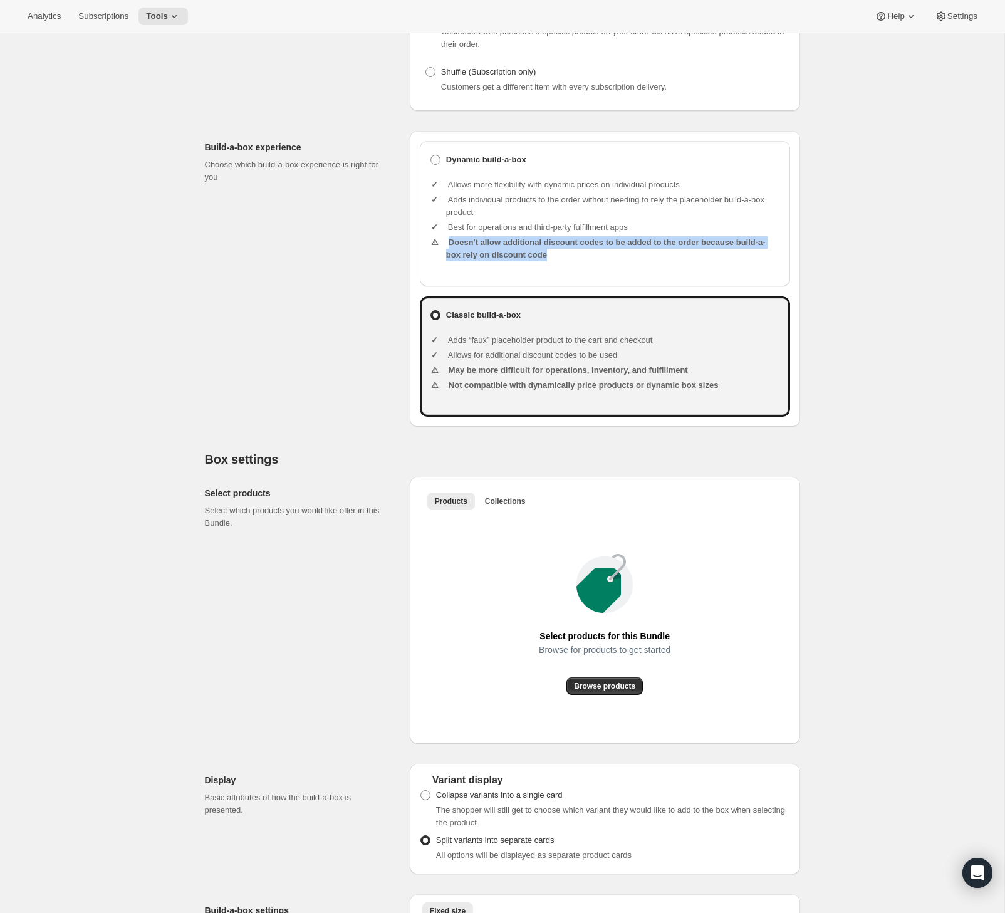
drag, startPoint x: 558, startPoint y: 265, endPoint x: 447, endPoint y: 251, distance: 112.4
click at [447, 251] on li "Doesn't allow additional discount codes to be added to the order because build-…" at bounding box center [613, 248] width 334 height 25
copy li "Doesn't allow additional discount codes to be added to the order because build-…"
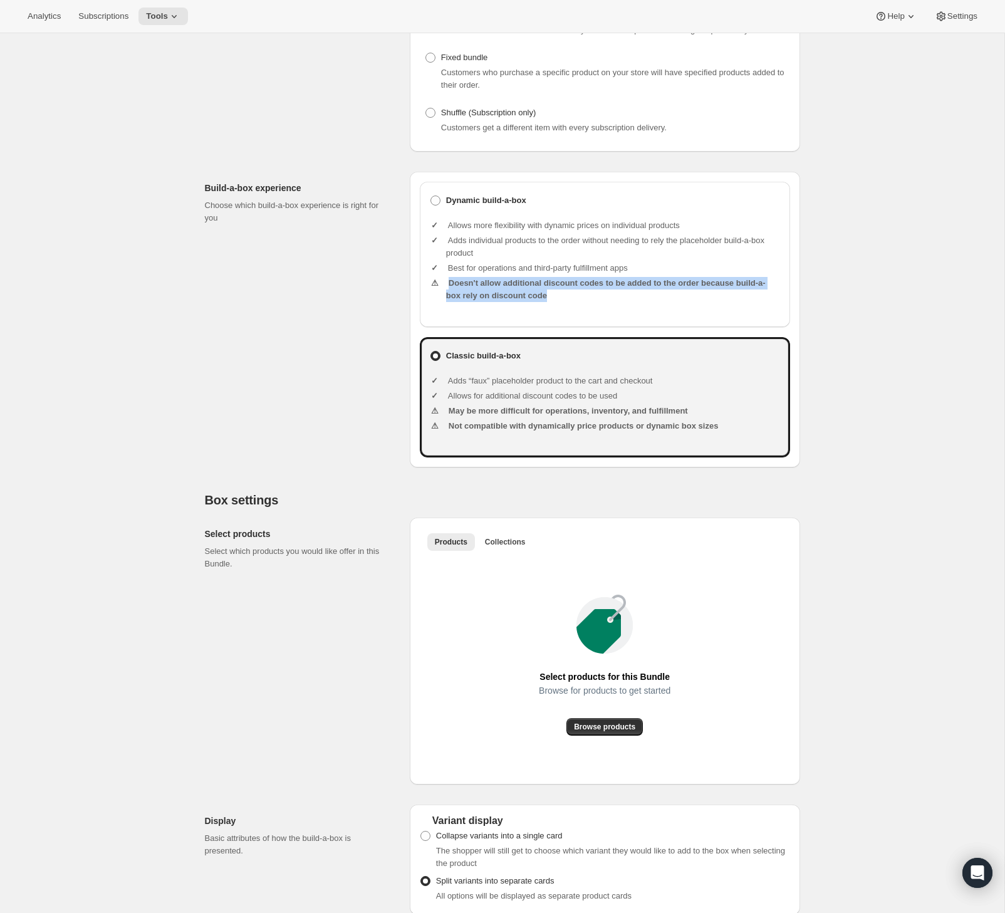
scroll to position [0, 0]
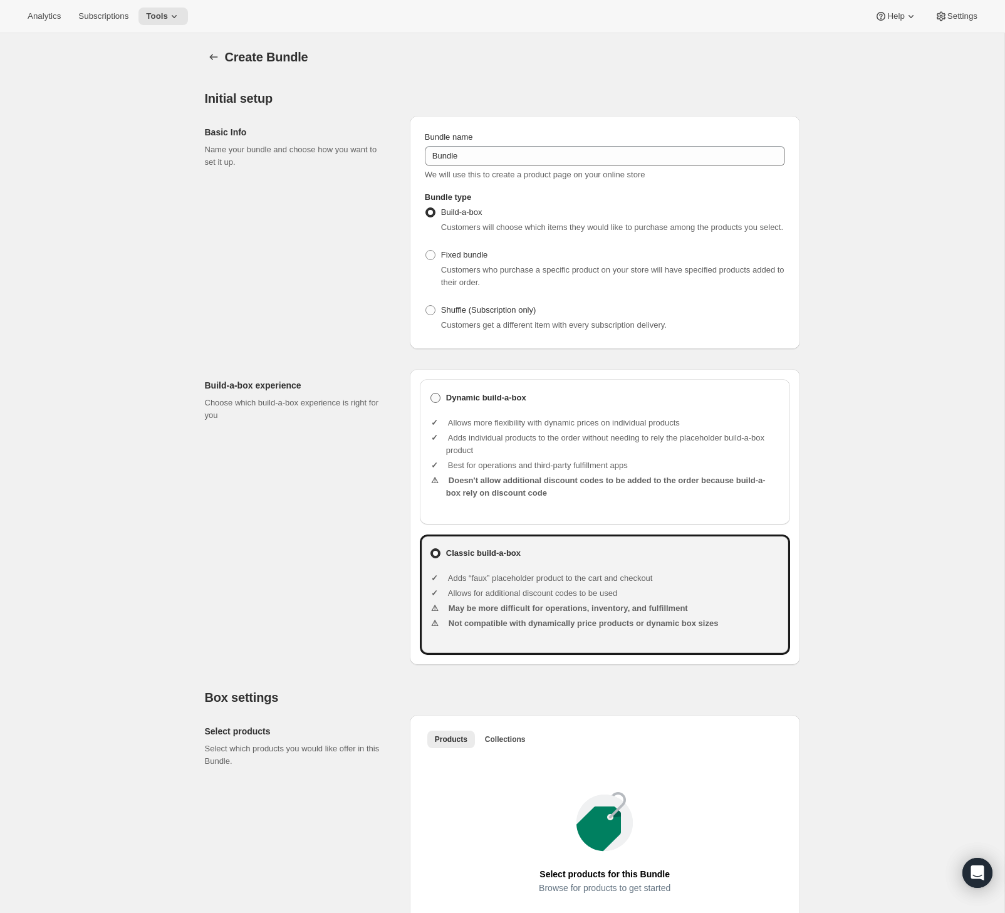
click at [486, 407] on label "Dynamic build-a-box" at bounding box center [605, 398] width 350 height 18
click at [431, 393] on input "Dynamic build-a-box" at bounding box center [430, 393] width 1 height 1
radio input "true"
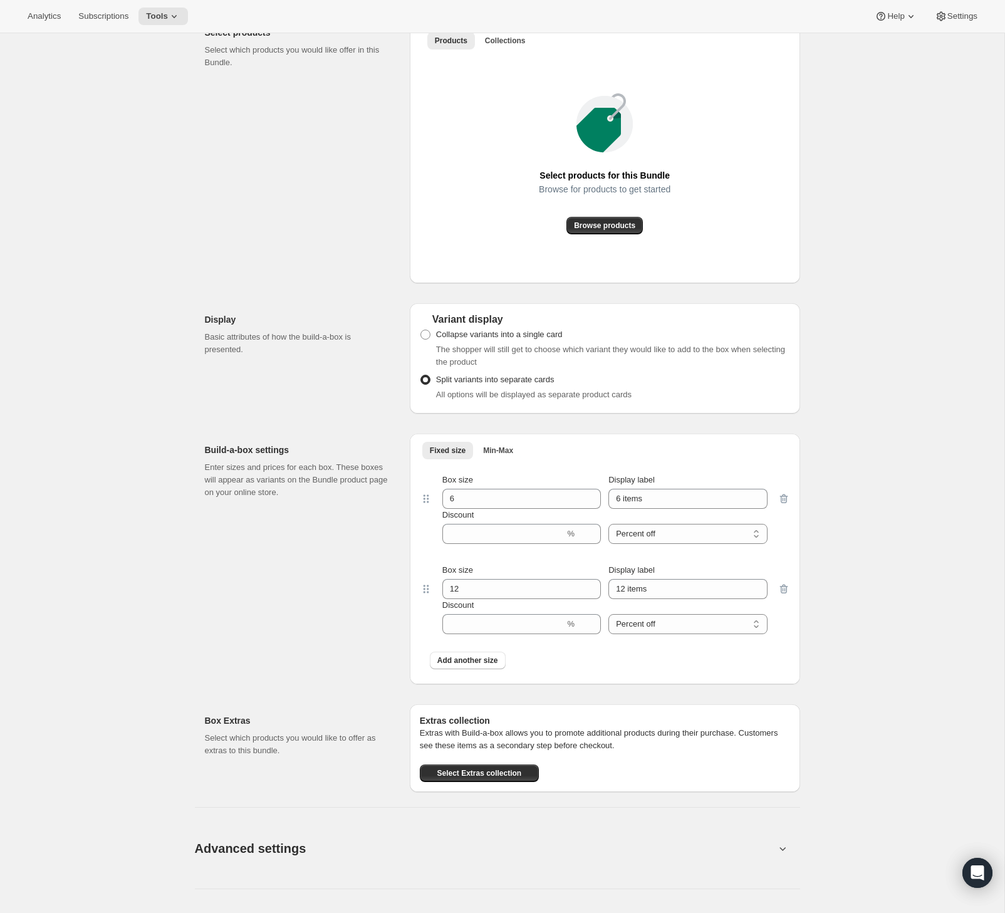
scroll to position [853, 0]
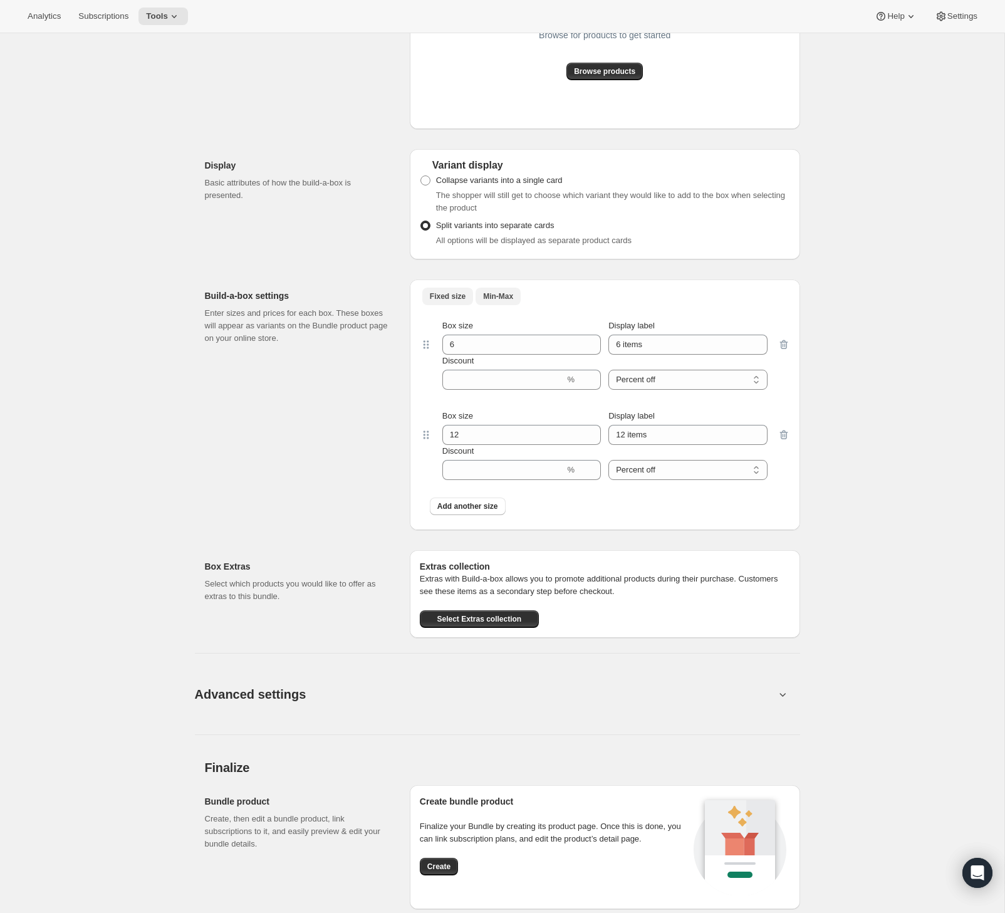
click at [491, 301] on span "Min-Max" at bounding box center [498, 296] width 30 height 10
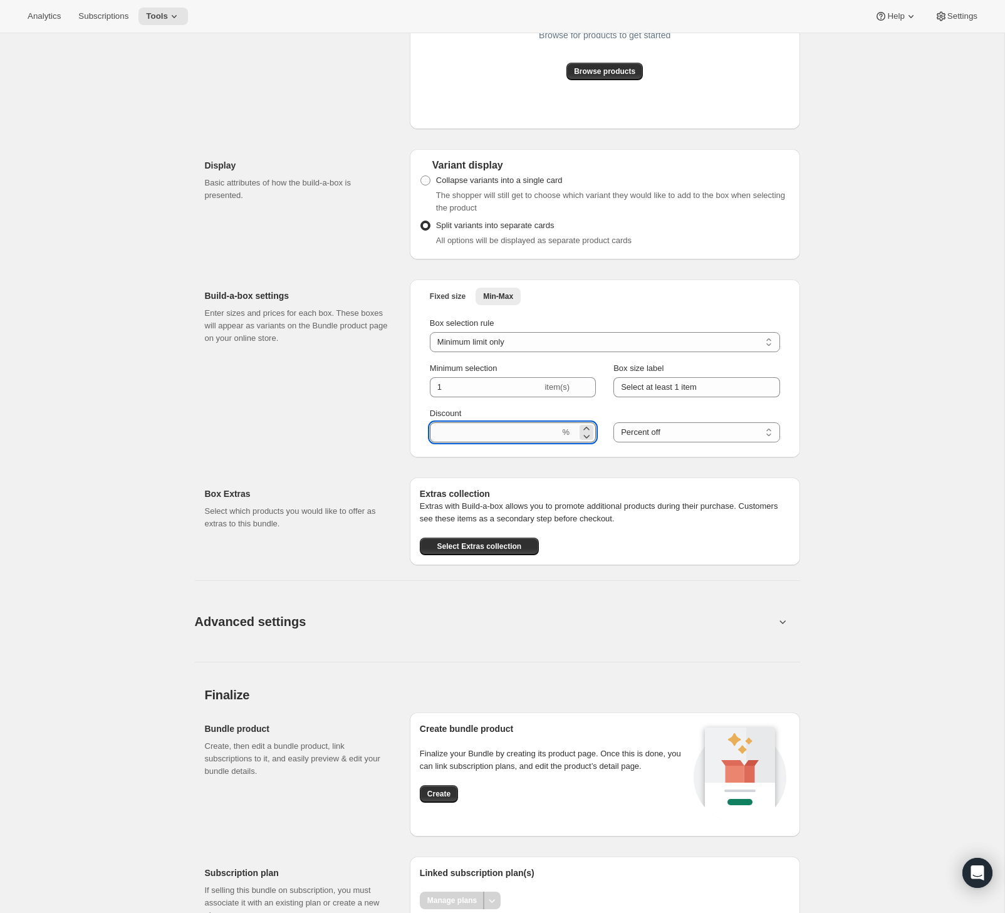
click at [472, 442] on input "Discount" at bounding box center [495, 432] width 130 height 20
type input "20"
click at [668, 397] on input "Select at least 1 item" at bounding box center [696, 387] width 166 height 20
click at [838, 425] on div "Create Bundle. This page is ready Create Bundle Initial setup Basic Info Name y…" at bounding box center [502, 65] width 1004 height 1768
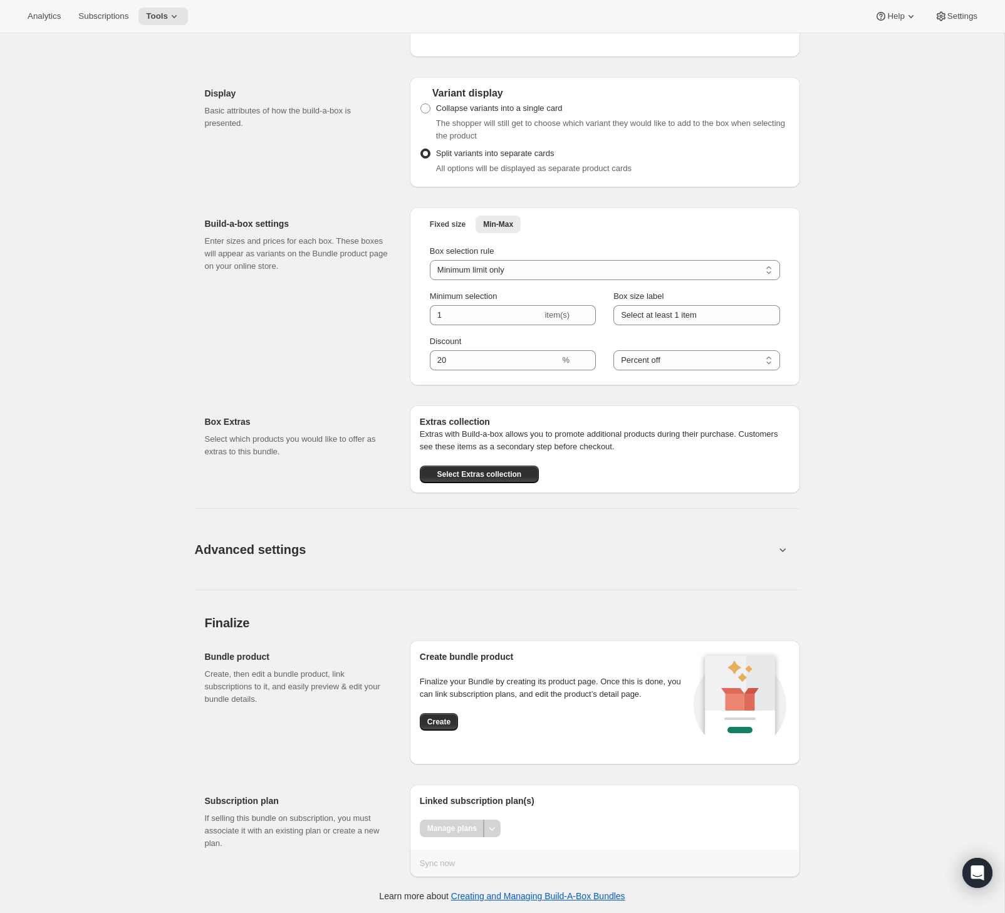
scroll to position [938, 0]
click at [783, 555] on div "Advanced settings" at bounding box center [497, 547] width 605 height 41
click at [781, 549] on icon at bounding box center [782, 548] width 6 height 4
click at [776, 551] on icon at bounding box center [782, 547] width 13 height 13
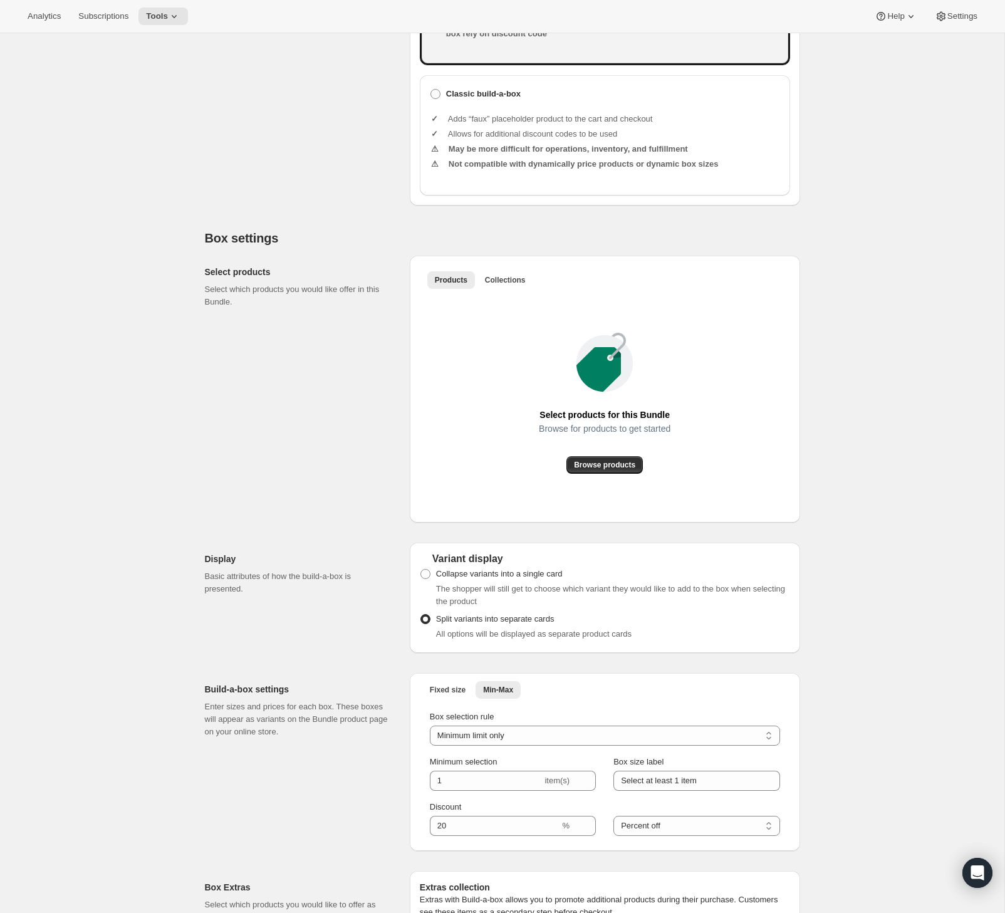
scroll to position [0, 0]
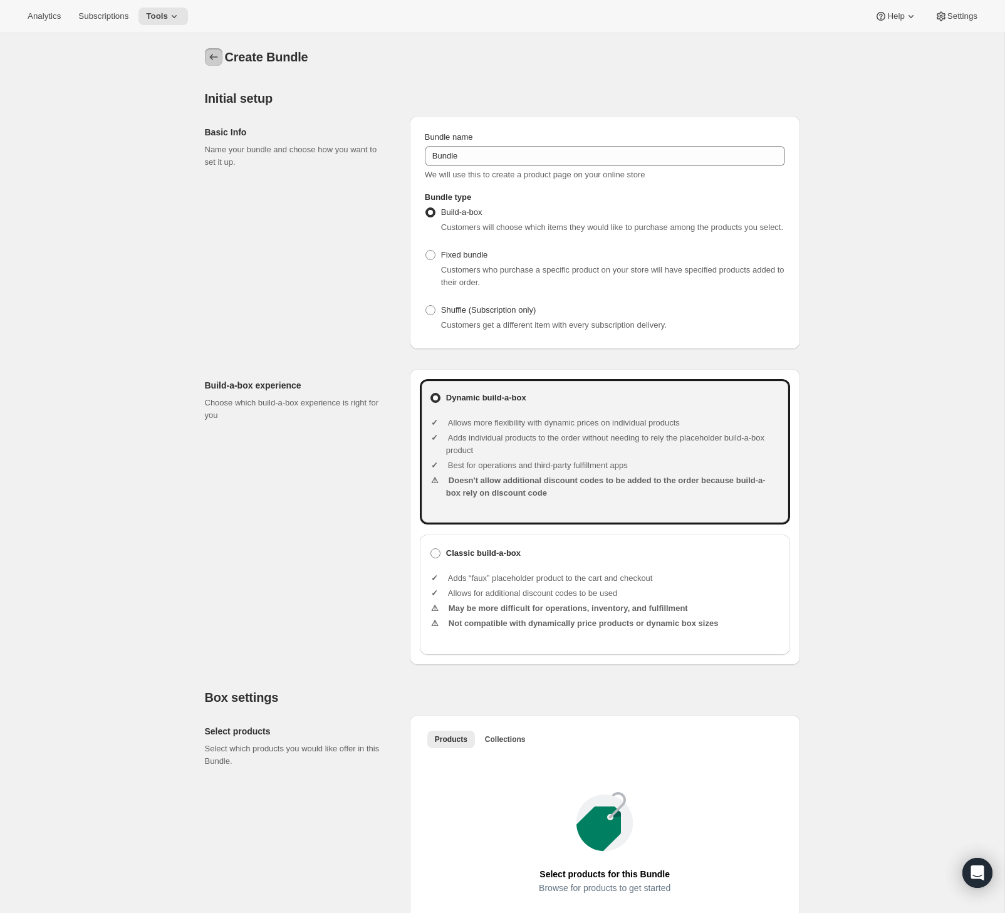
click at [222, 56] on div at bounding box center [215, 57] width 20 height 18
click at [217, 63] on icon "Bundles" at bounding box center [213, 57] width 13 height 13
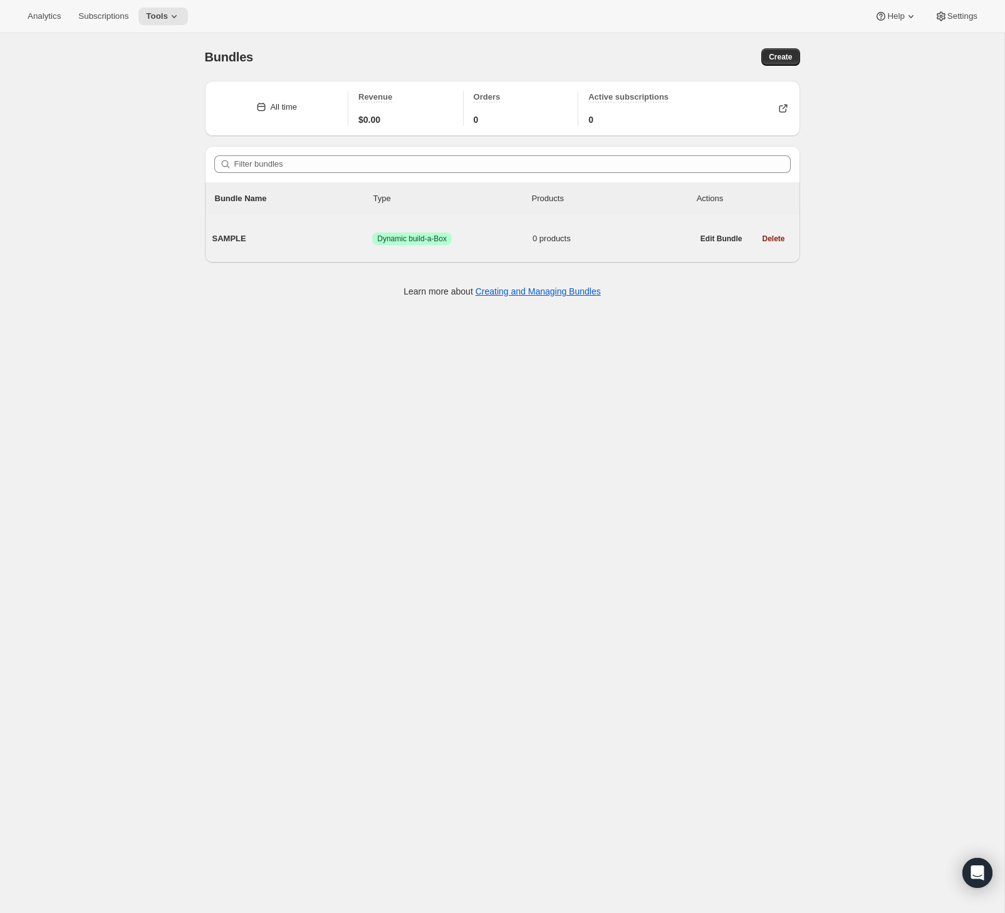
click at [426, 237] on span "Dynamic build-a-Box" at bounding box center [412, 239] width 70 height 10
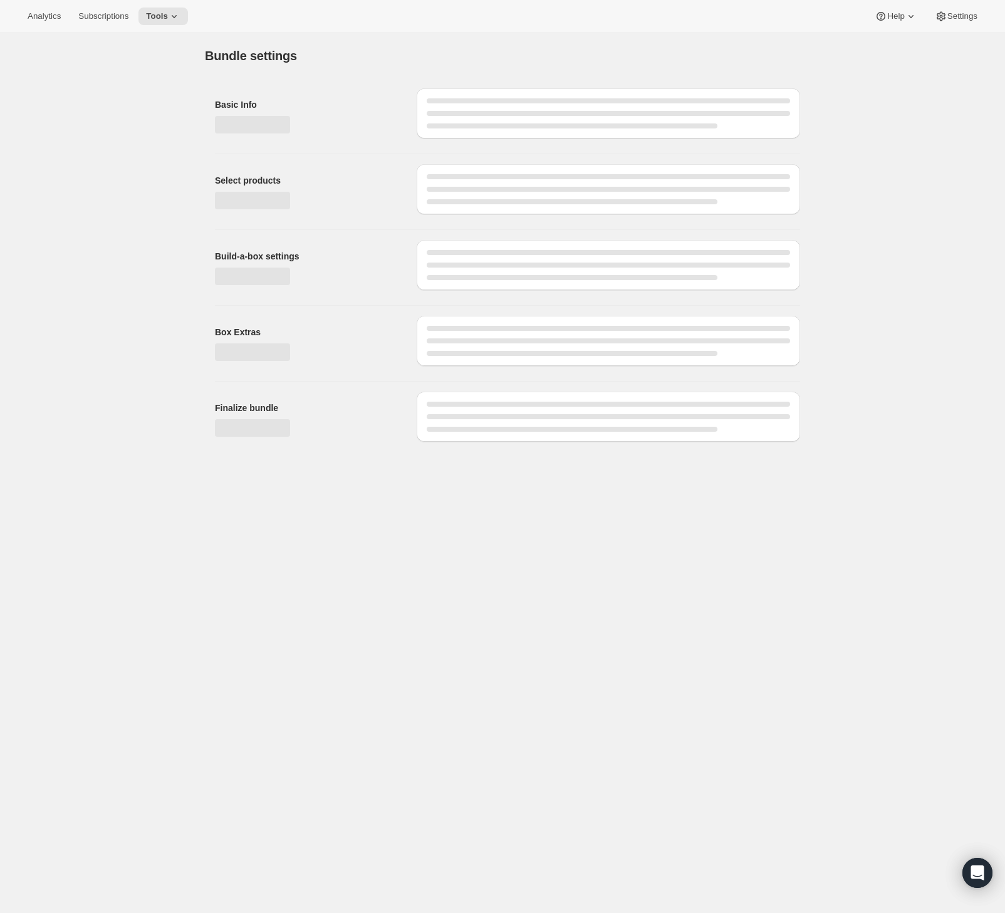
type input "SAMPLE"
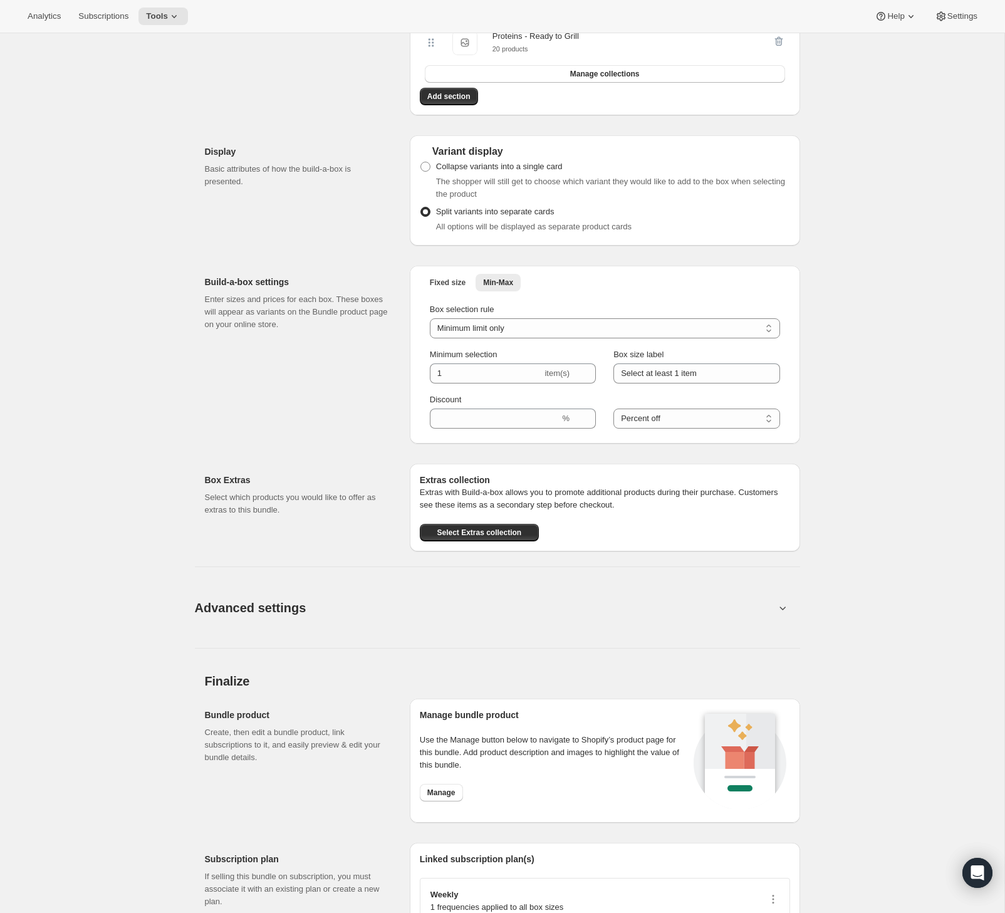
scroll to position [557, 0]
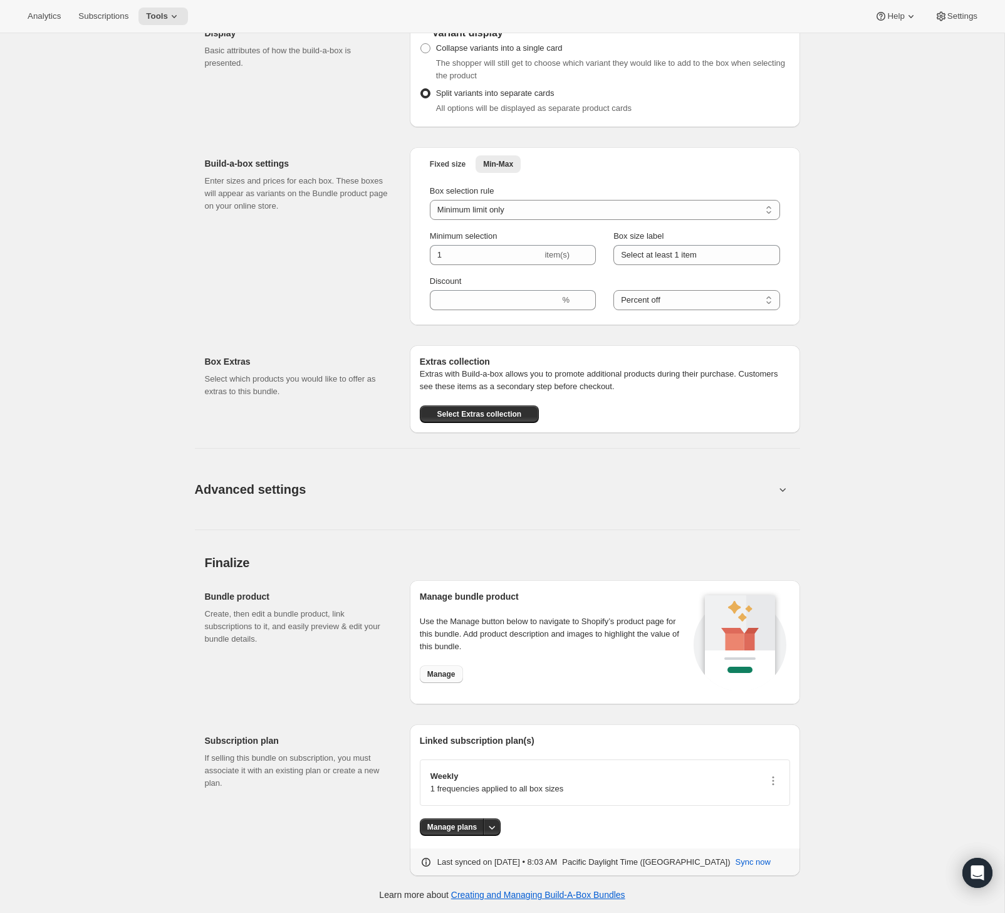
click at [448, 674] on span "Manage" at bounding box center [441, 674] width 28 height 10
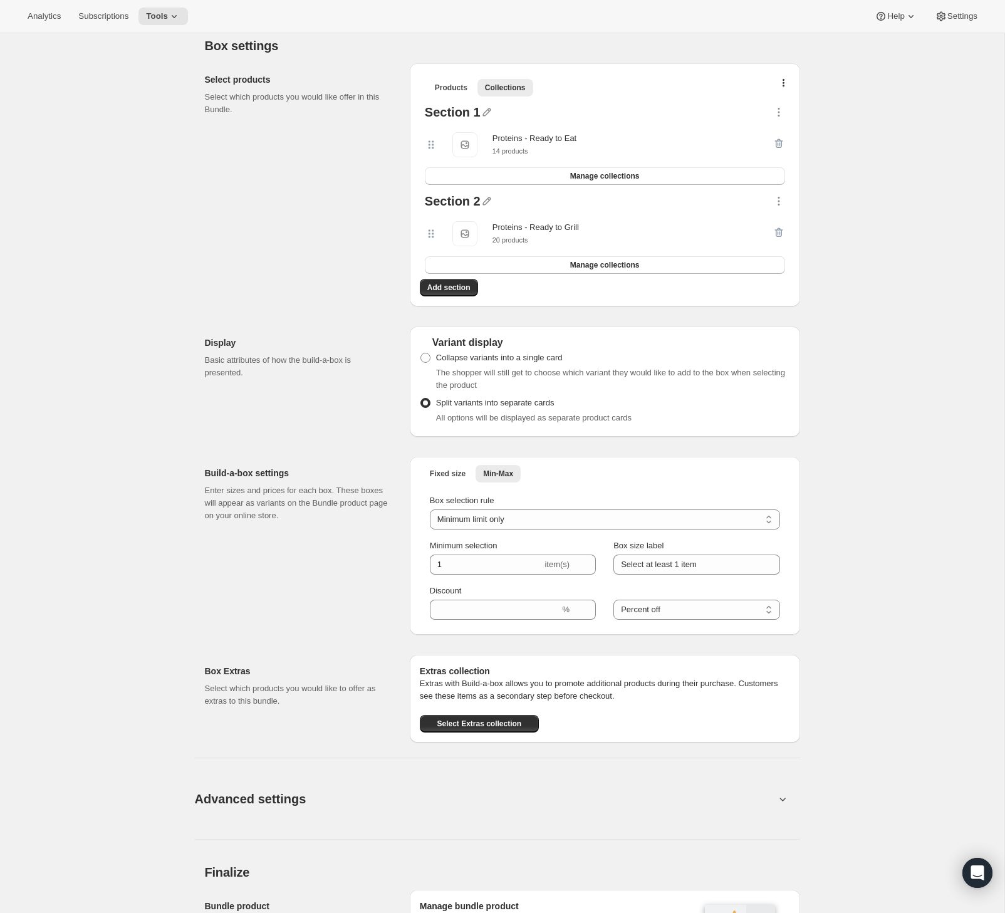
scroll to position [0, 0]
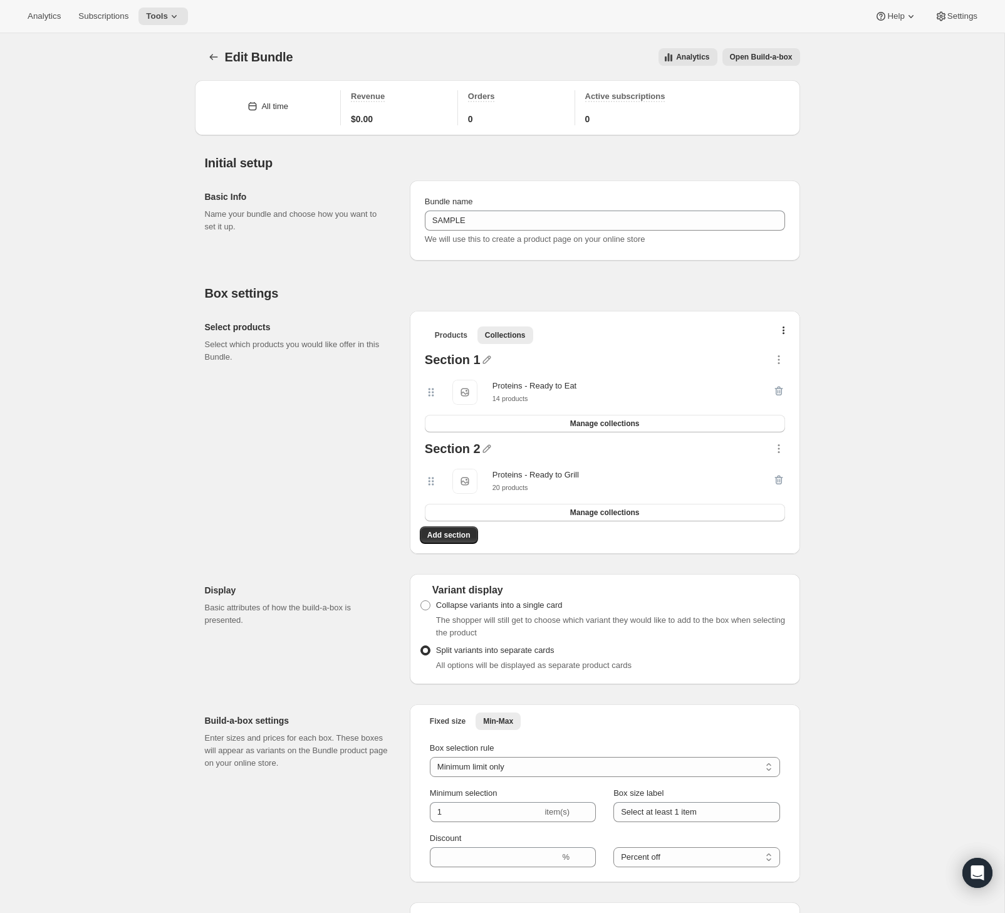
click at [764, 58] on span "Open Build-a-box" at bounding box center [761, 57] width 63 height 10
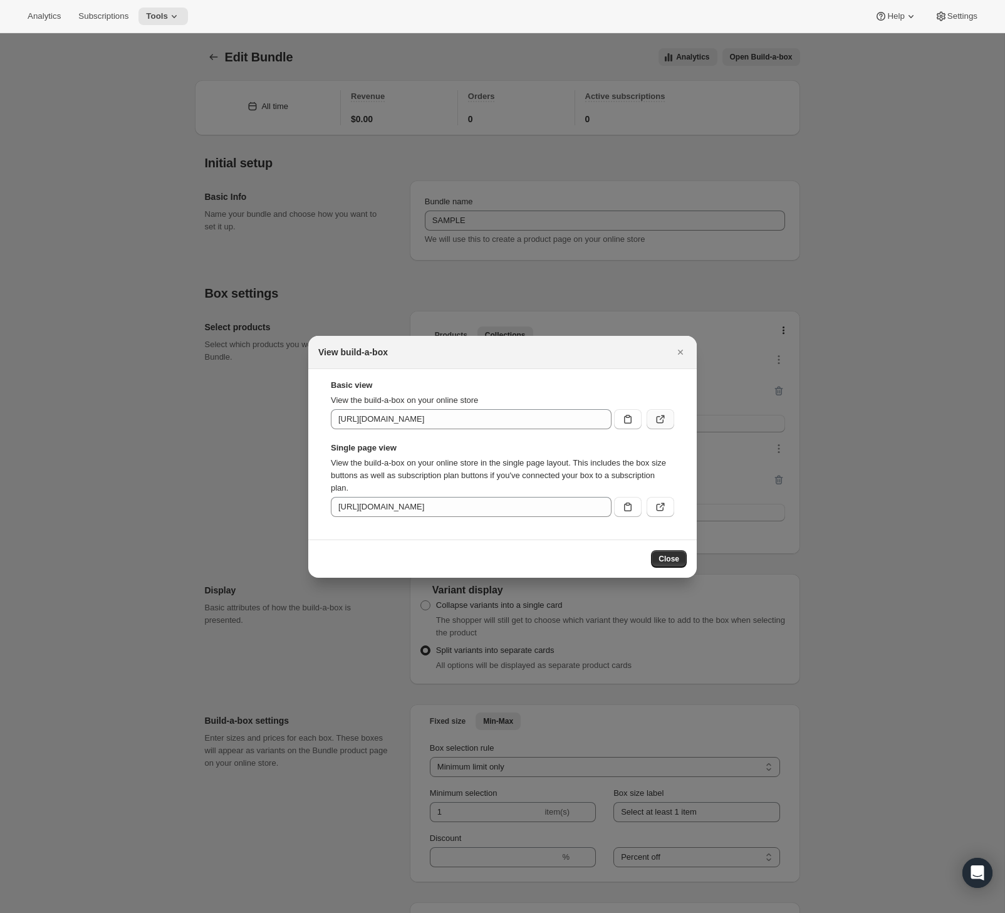
click at [659, 422] on icon ":r9e:" at bounding box center [661, 420] width 8 height 8
click at [679, 353] on icon "Close" at bounding box center [680, 352] width 13 height 13
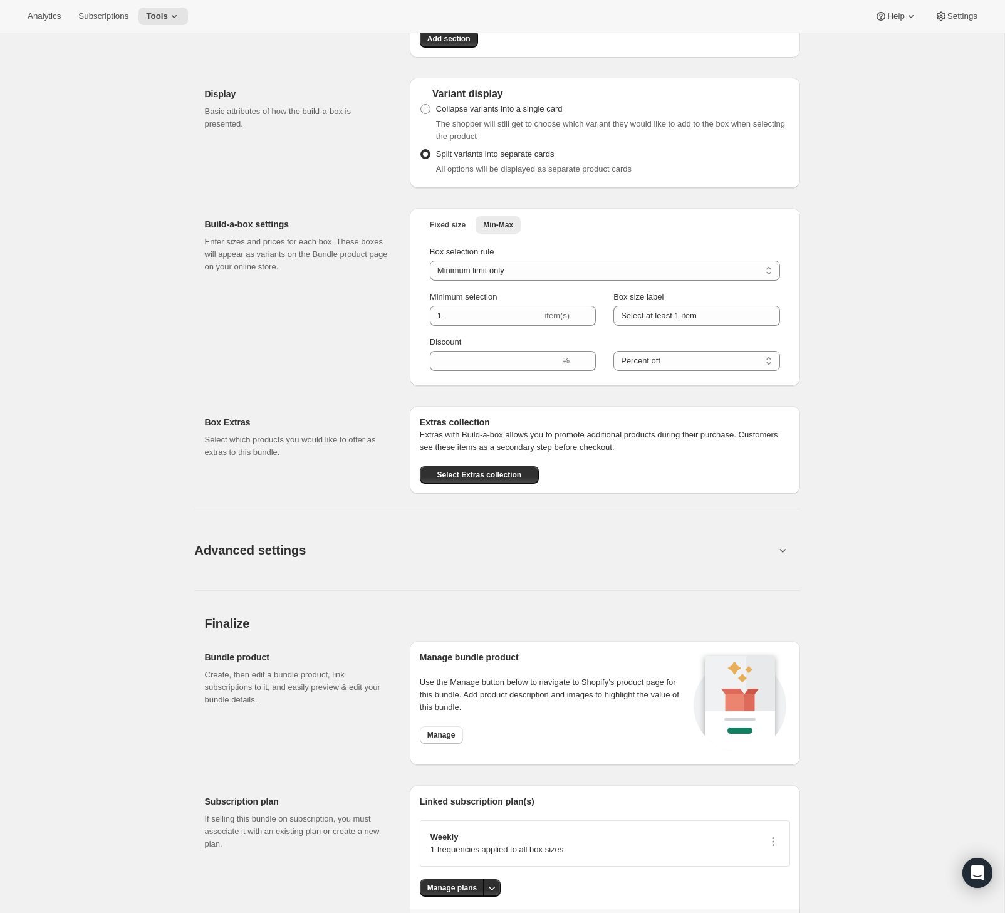
scroll to position [557, 0]
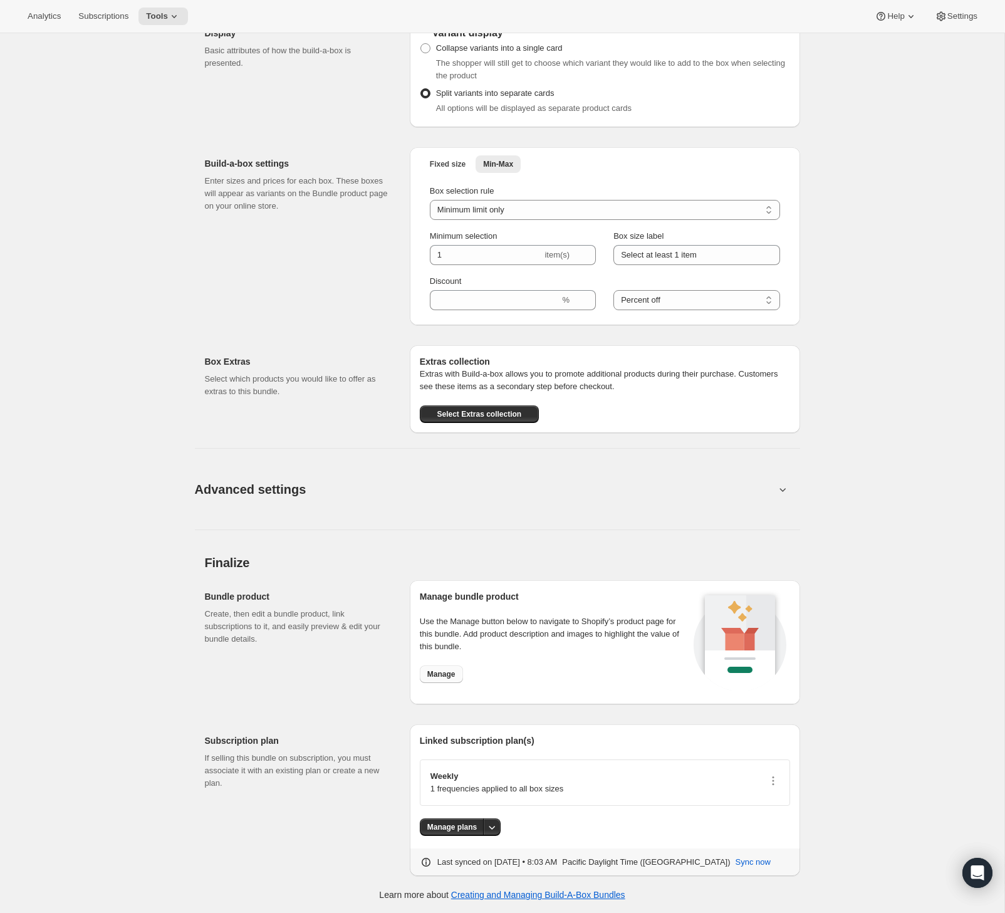
click at [430, 682] on button "Manage" at bounding box center [441, 674] width 43 height 18
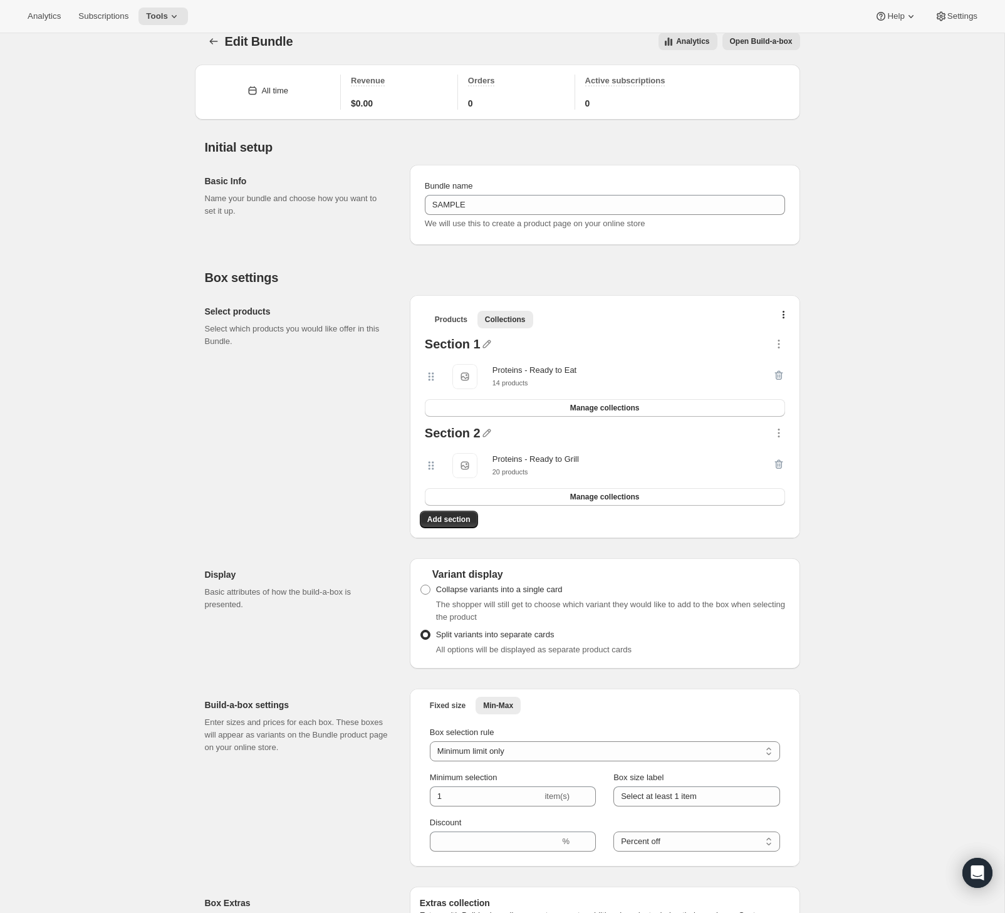
scroll to position [0, 0]
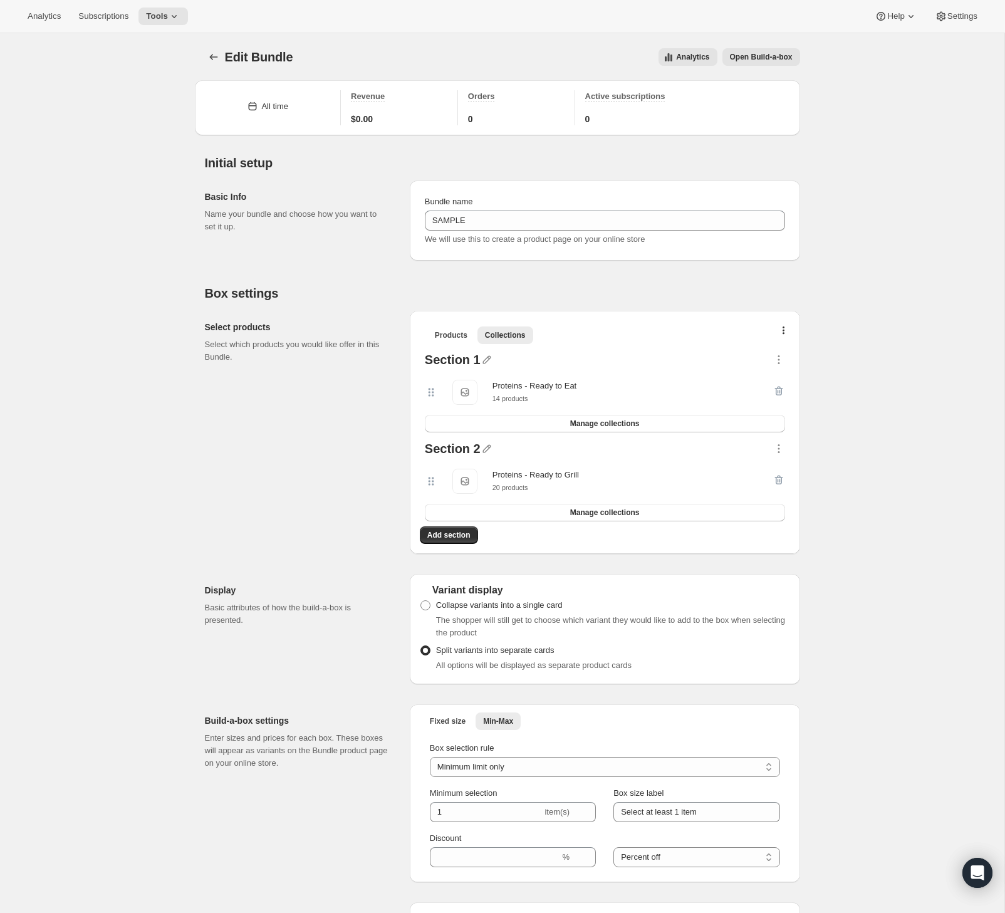
click at [771, 56] on span "Open Build-a-box" at bounding box center [761, 57] width 63 height 10
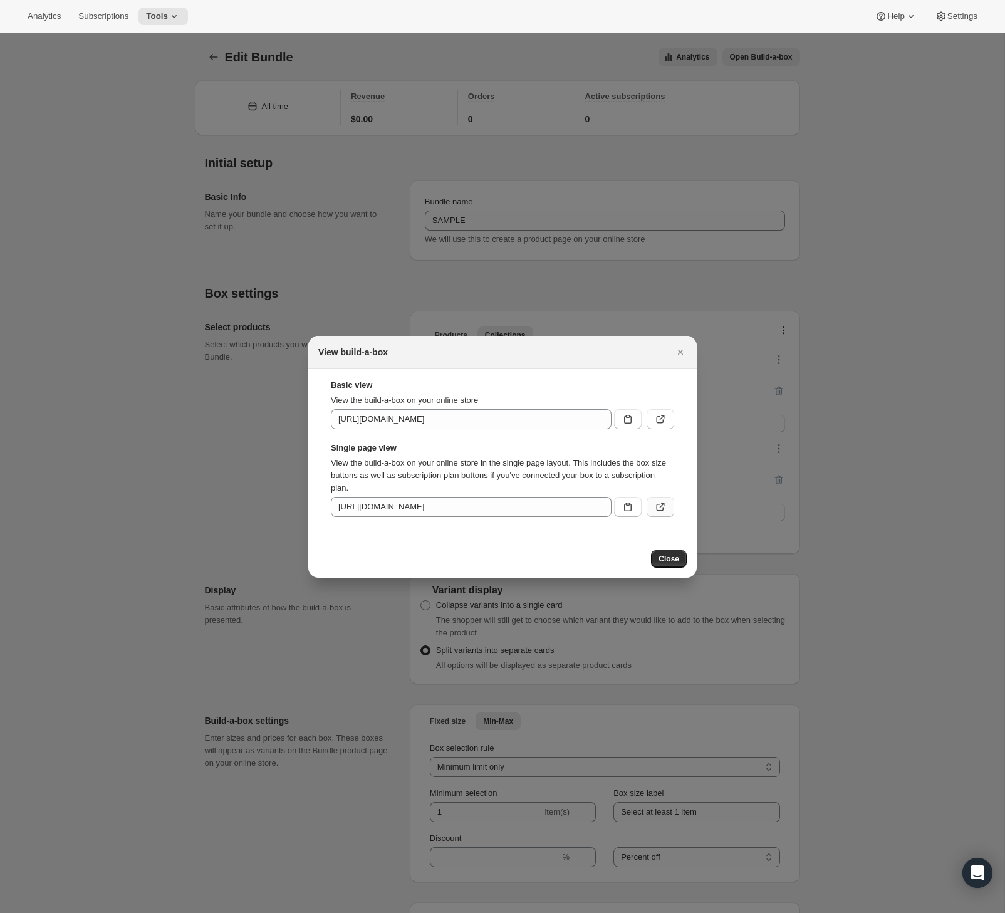
click at [661, 505] on icon ":r9e:" at bounding box center [662, 504] width 5 height 5
click at [680, 356] on icon "Close" at bounding box center [680, 352] width 13 height 13
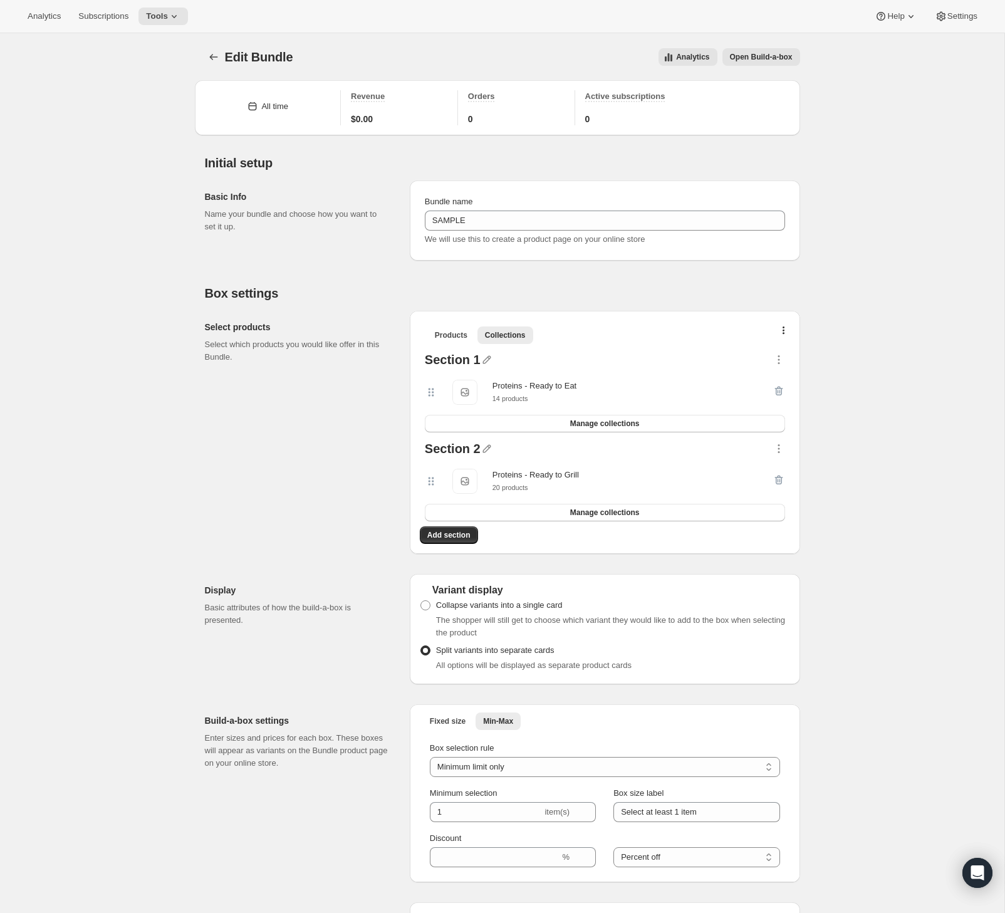
click at [758, 67] on div "Edit Bundle. This page is ready Edit Bundle Analytics Open Build-a-box More act…" at bounding box center [502, 57] width 595 height 48
click at [761, 63] on button "Open Build-a-box" at bounding box center [761, 57] width 78 height 18
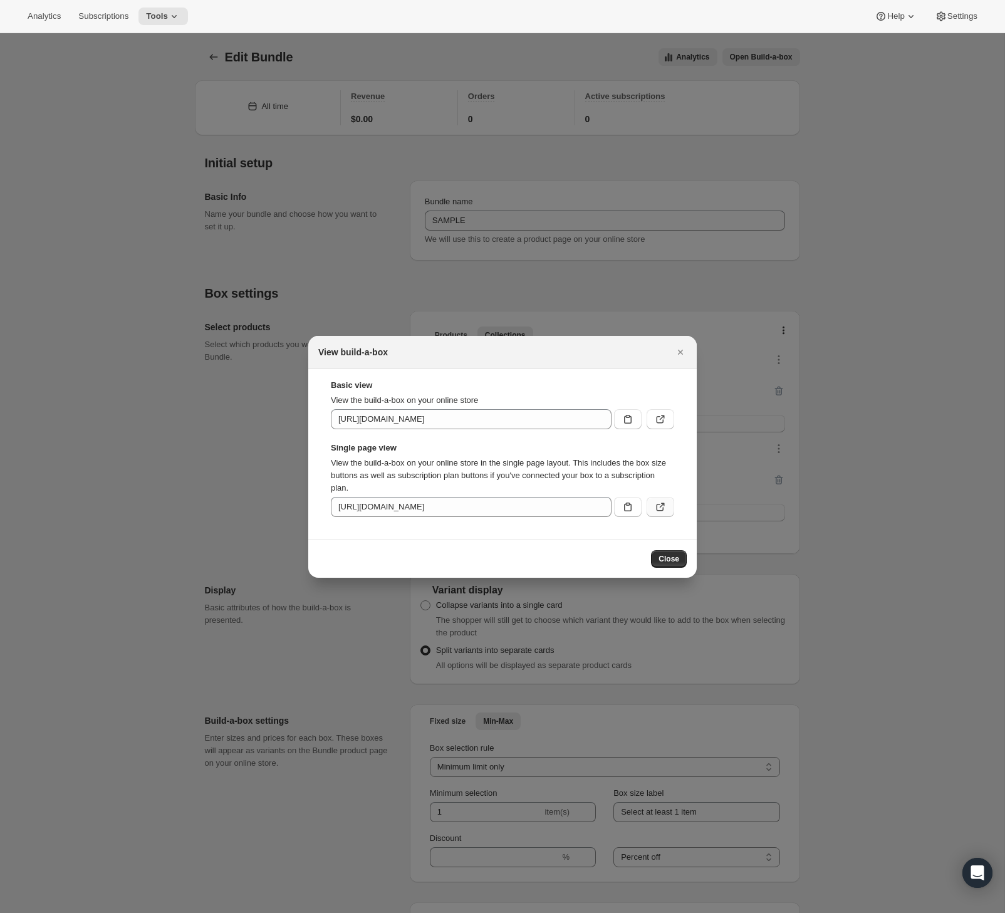
click at [665, 502] on icon ":r9e:" at bounding box center [660, 507] width 13 height 13
click at [361, 206] on div at bounding box center [502, 456] width 1005 height 913
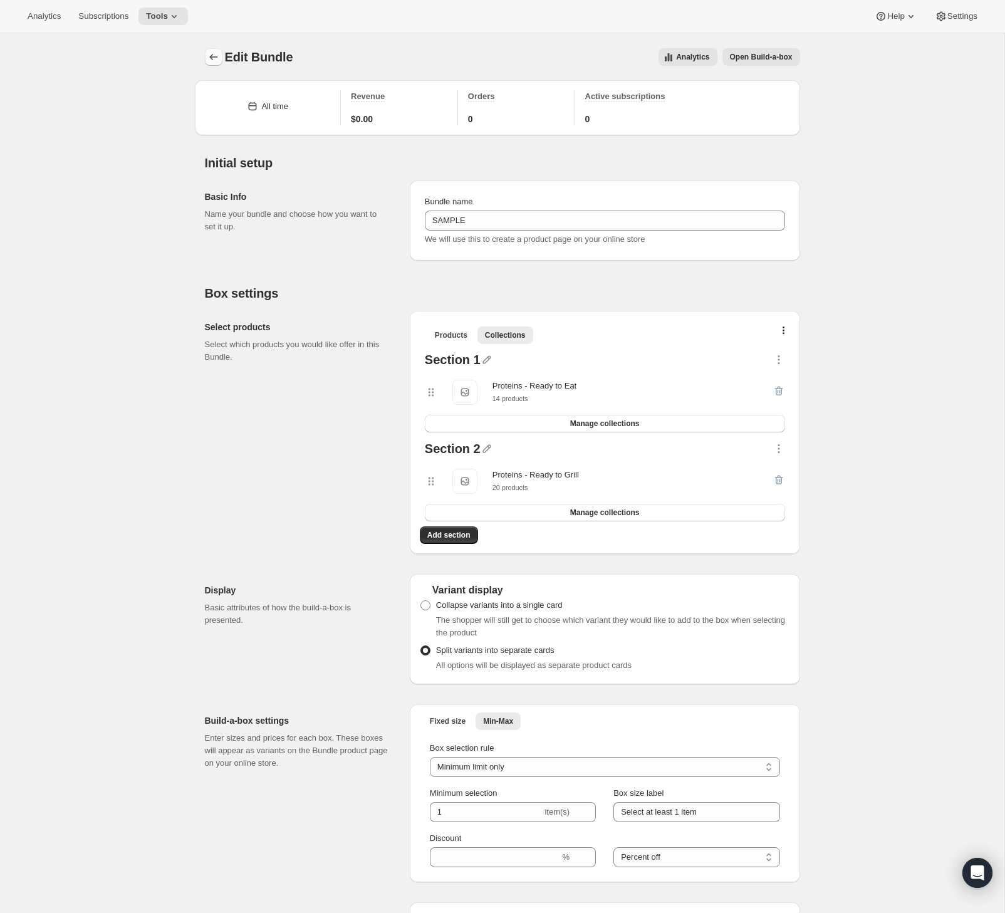
click at [212, 57] on icon "Bundles" at bounding box center [213, 57] width 13 height 13
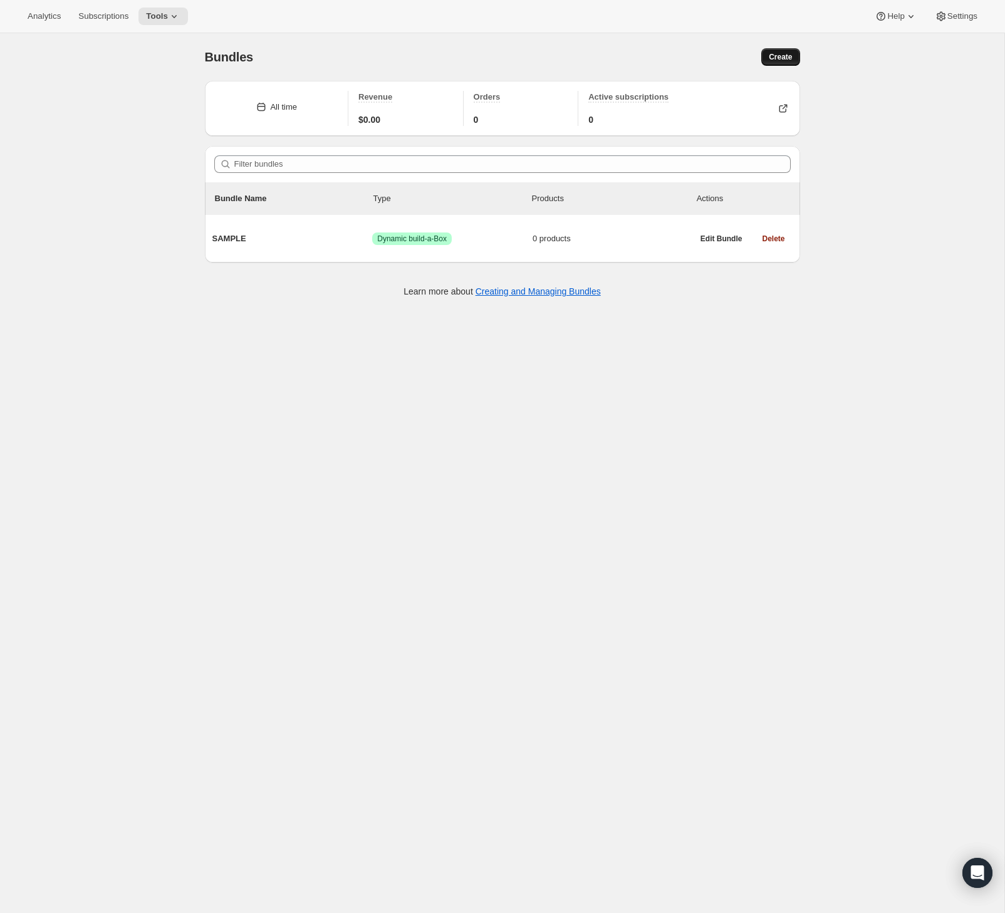
click at [786, 55] on span "Create" at bounding box center [780, 57] width 23 height 10
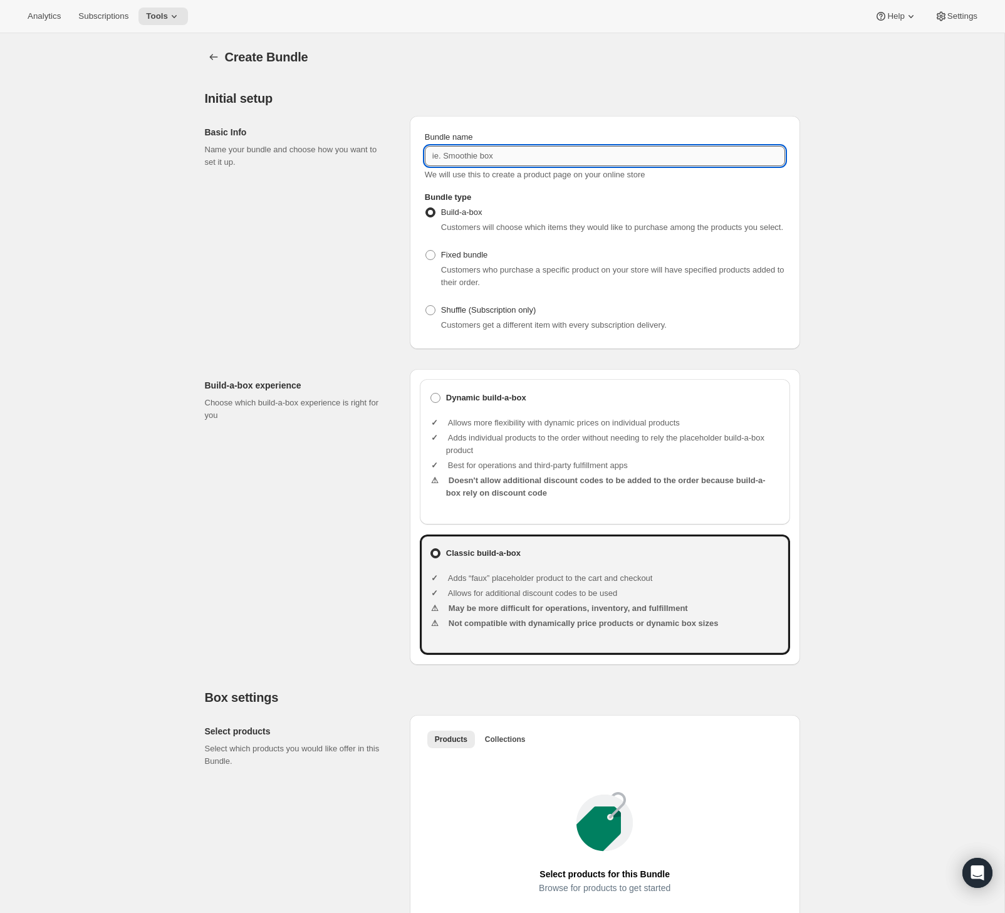
click at [505, 164] on input "Bundle name" at bounding box center [605, 156] width 360 height 20
type input "Budl"
type input "Bubndle"
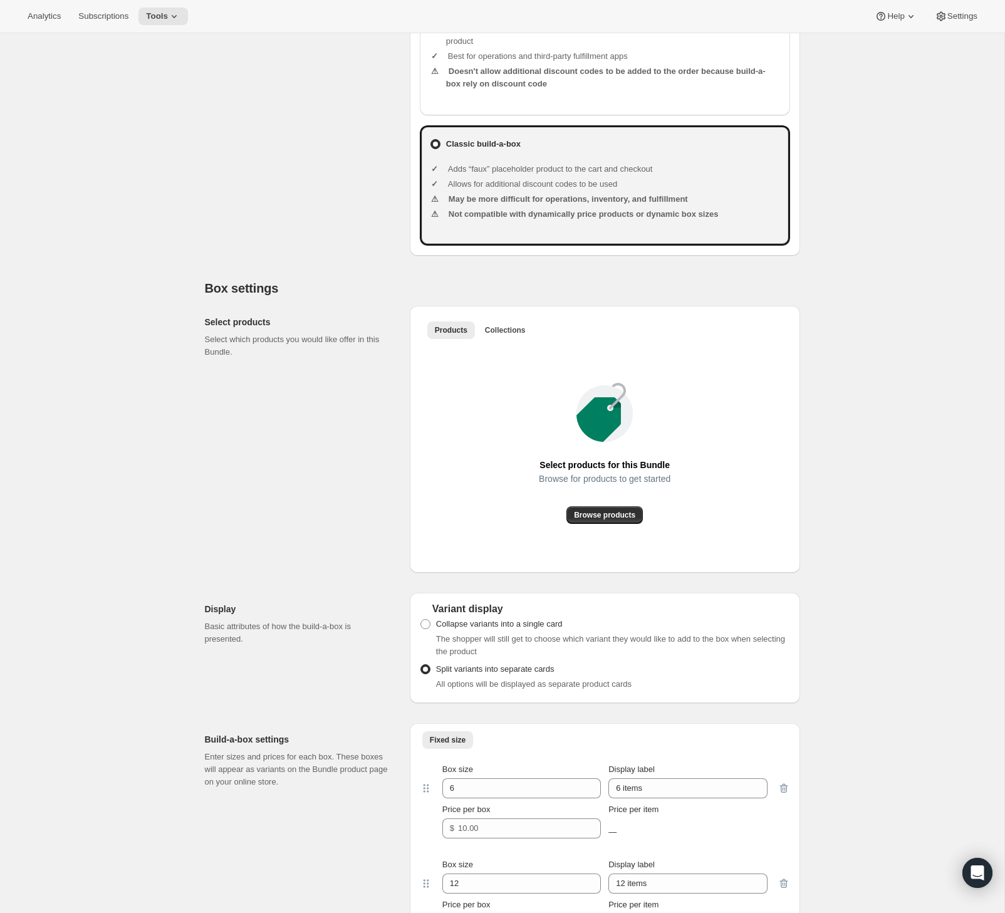
scroll to position [422, 0]
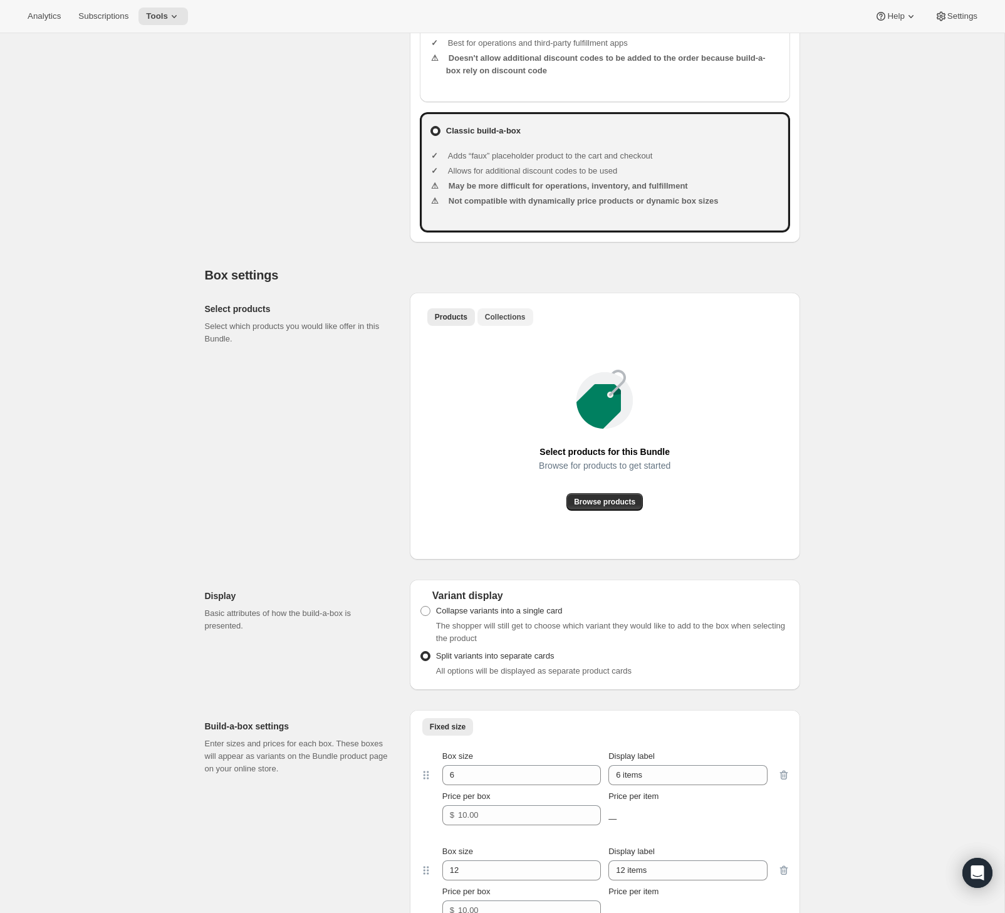
type input "Bundle"
click at [513, 326] on button "Collections" at bounding box center [505, 317] width 56 height 18
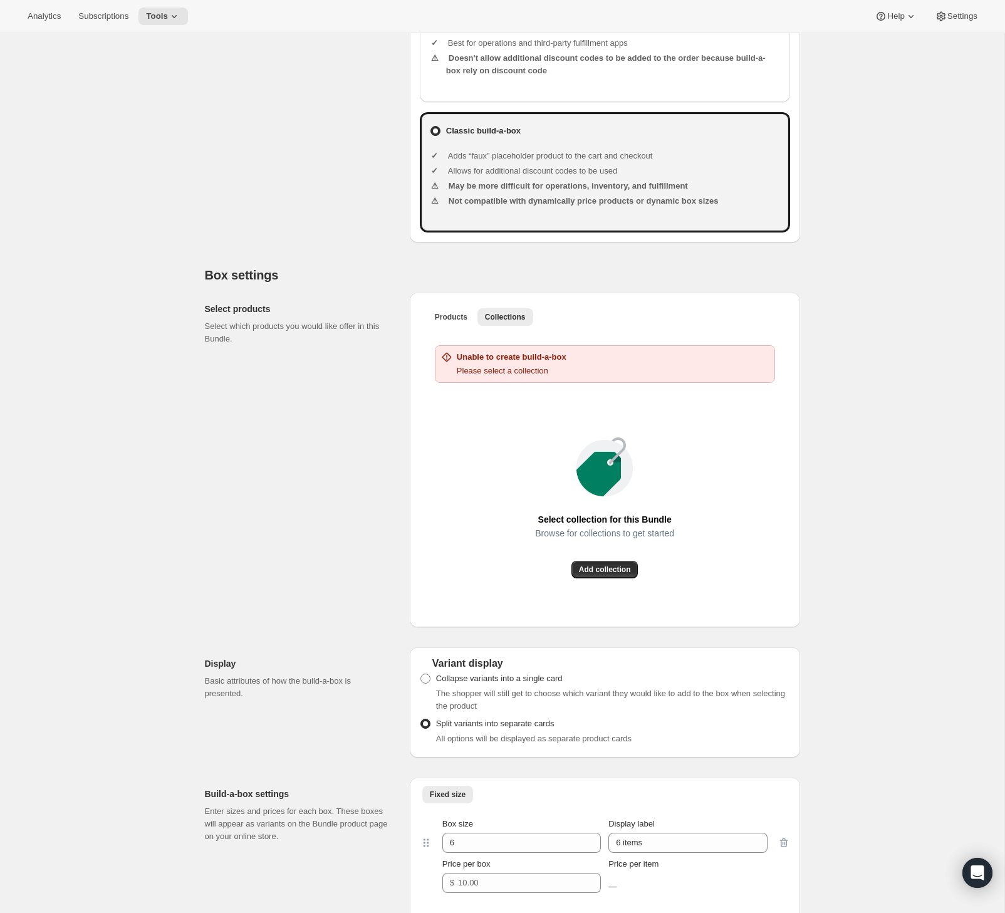
click at [516, 377] on p "Please select a collection" at bounding box center [512, 371] width 110 height 13
click at [601, 578] on button "Add collection" at bounding box center [604, 570] width 67 height 18
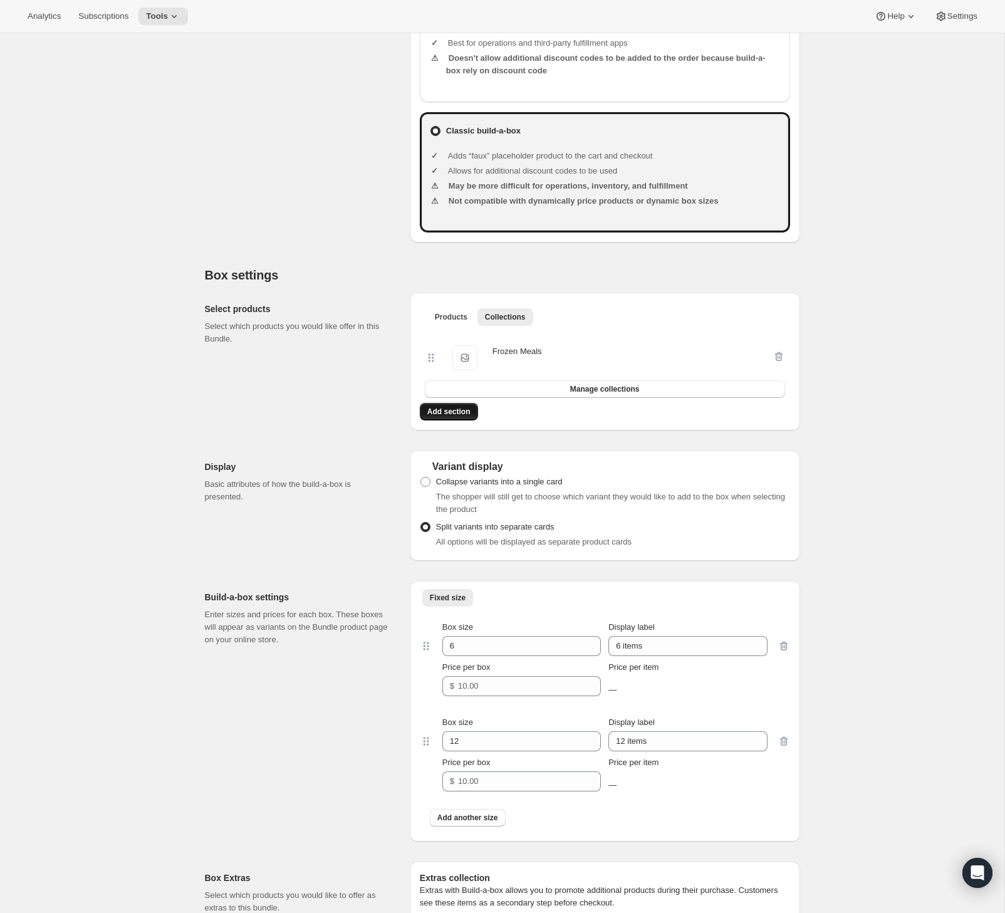
click at [447, 417] on span "Add section" at bounding box center [448, 412] width 43 height 10
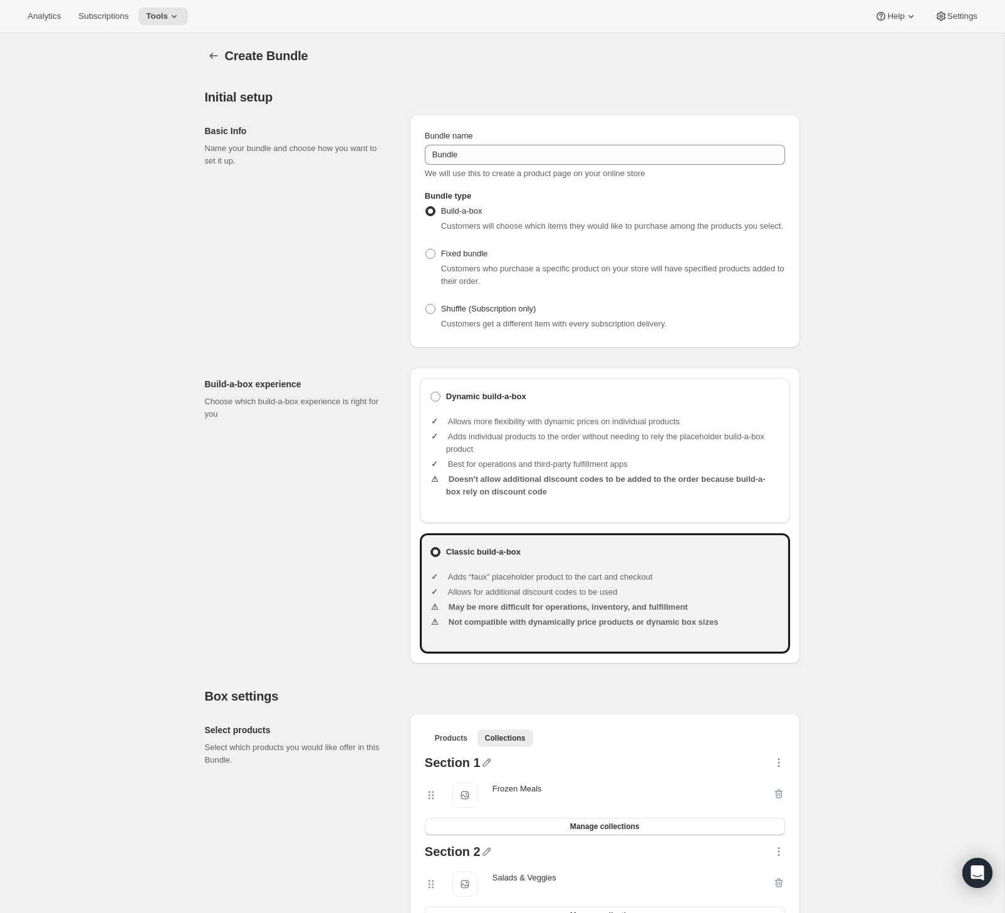
scroll to position [0, 0]
click at [221, 59] on button "Bundles" at bounding box center [214, 57] width 18 height 18
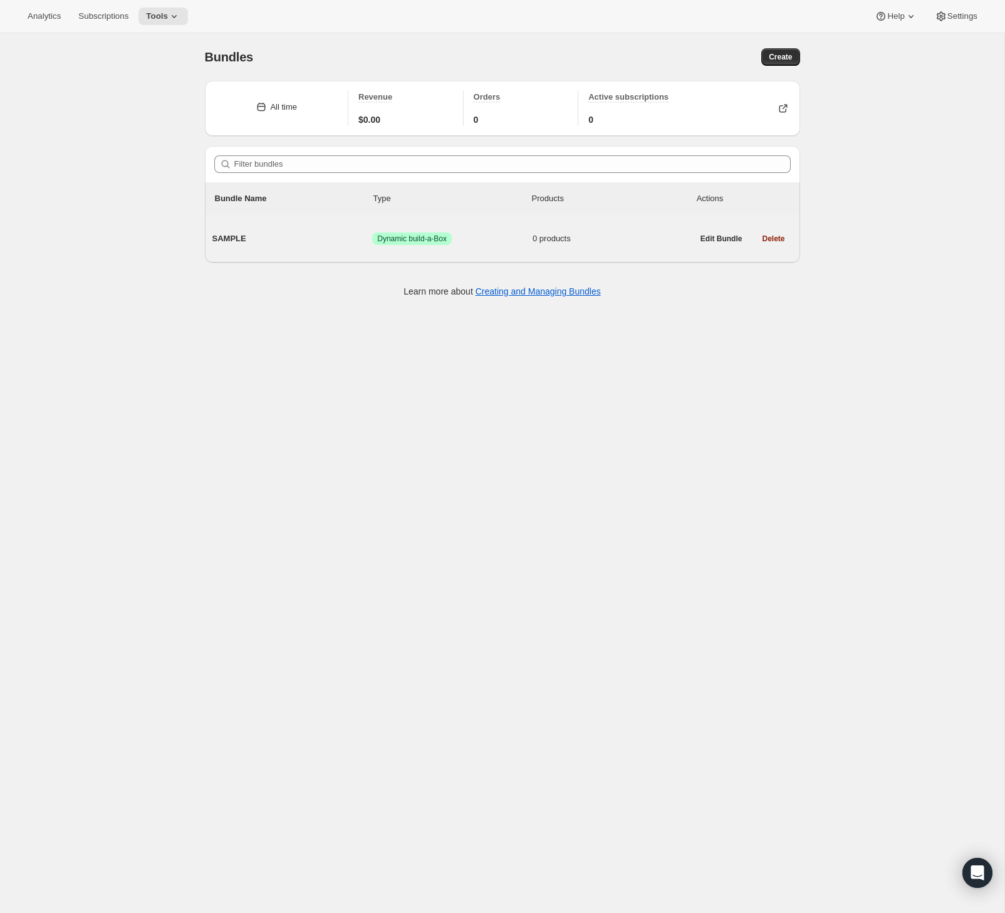
click at [438, 251] on div "SAMPLE Success Dynamic build-a-Box 0 products" at bounding box center [452, 238] width 480 height 33
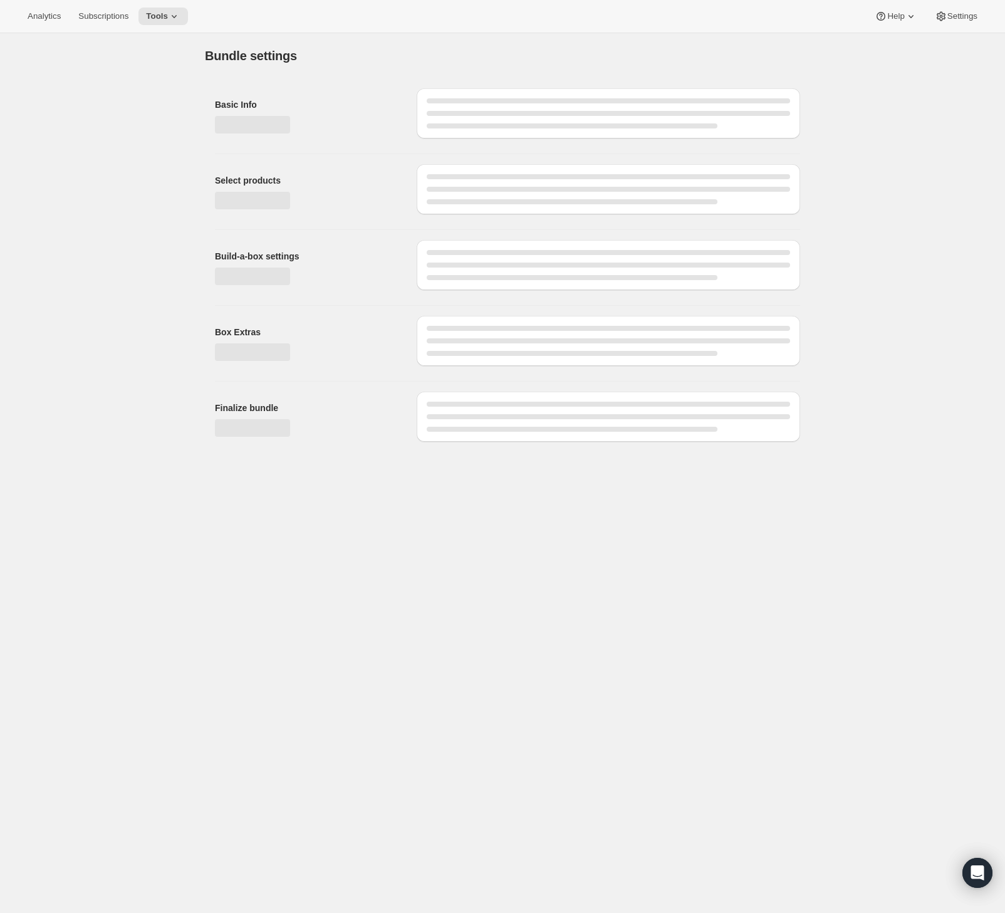
type input "SAMPLE"
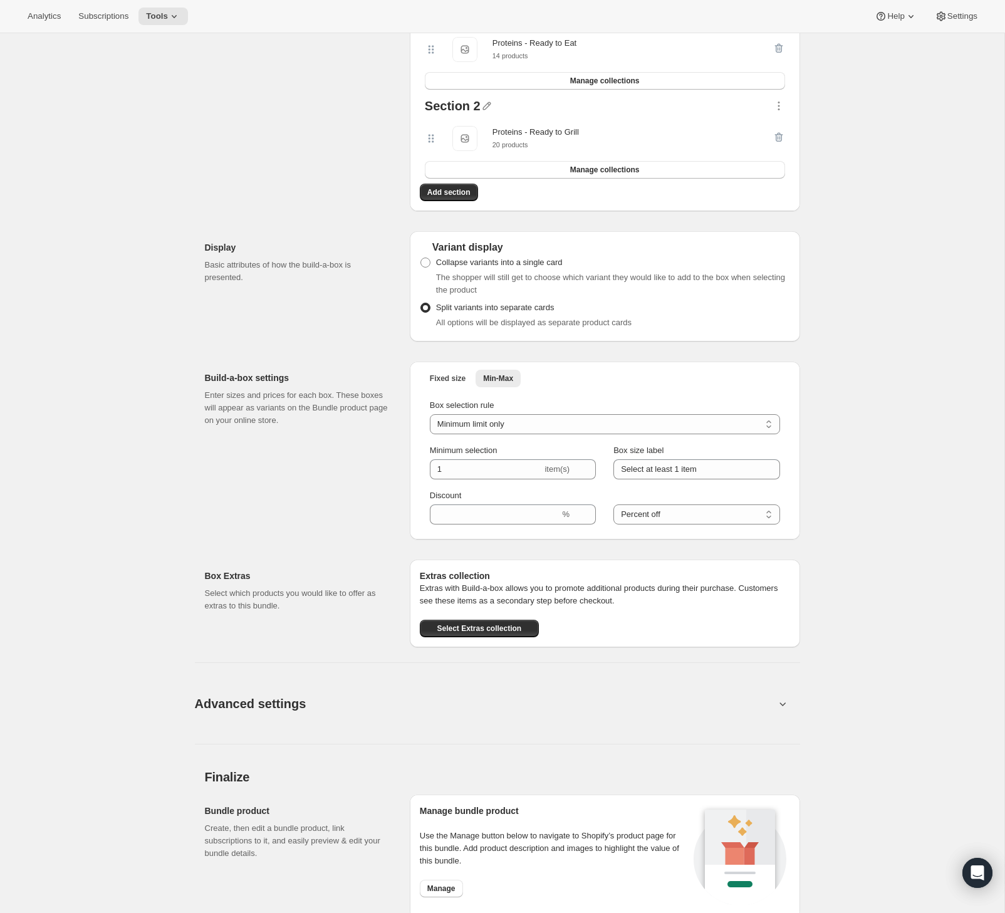
scroll to position [557, 0]
